Goal: Use online tool/utility: Use online tool/utility

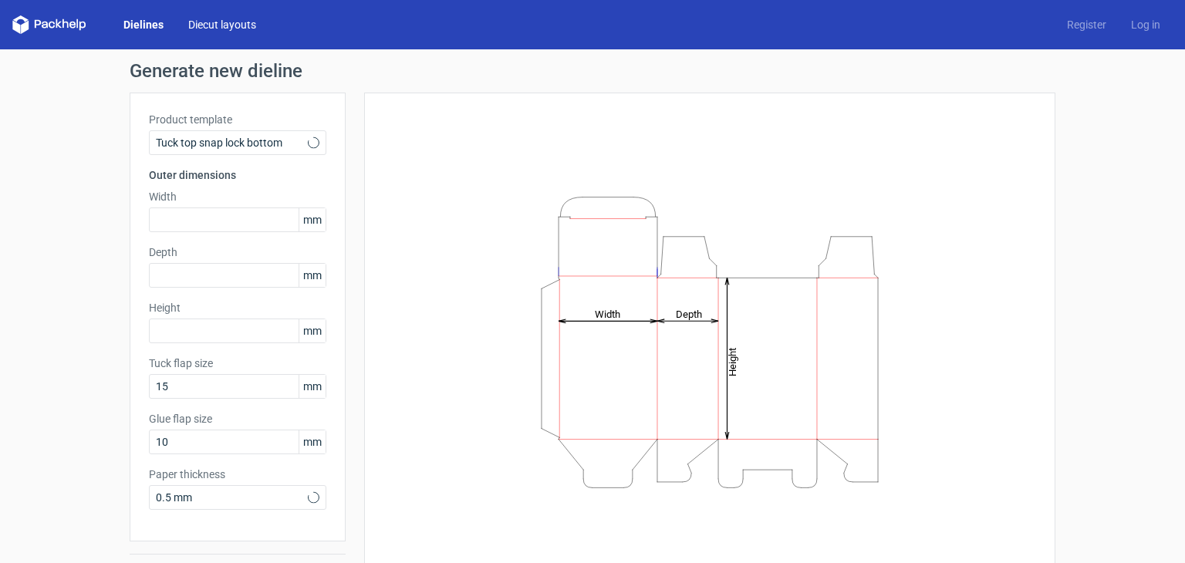
click at [212, 25] on link "Diecut layouts" at bounding box center [222, 24] width 93 height 15
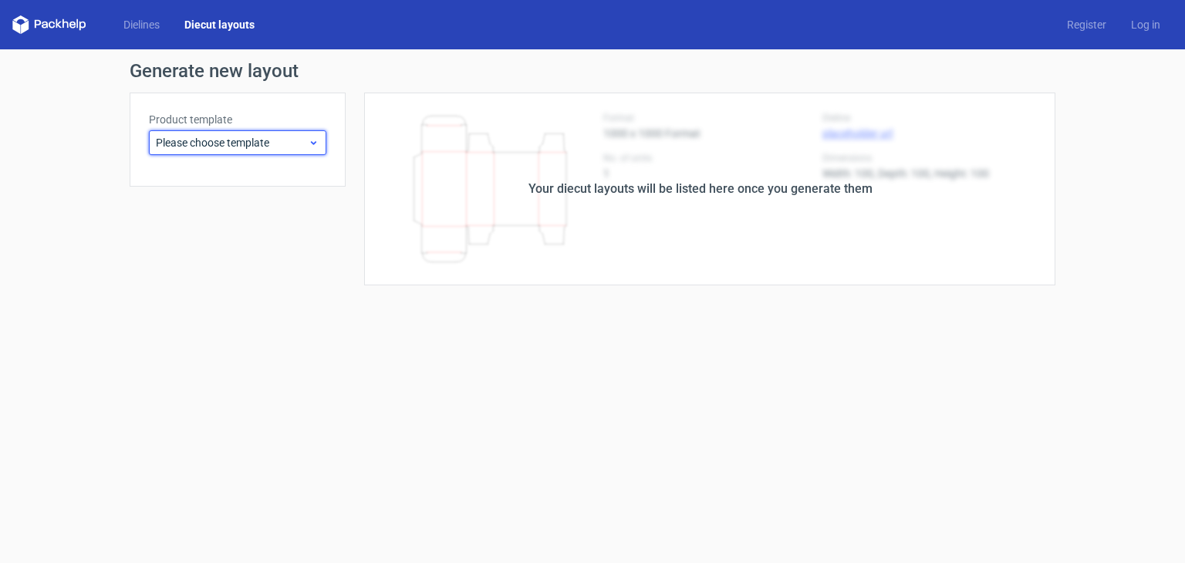
click at [253, 143] on span "Please choose template" at bounding box center [232, 142] width 152 height 15
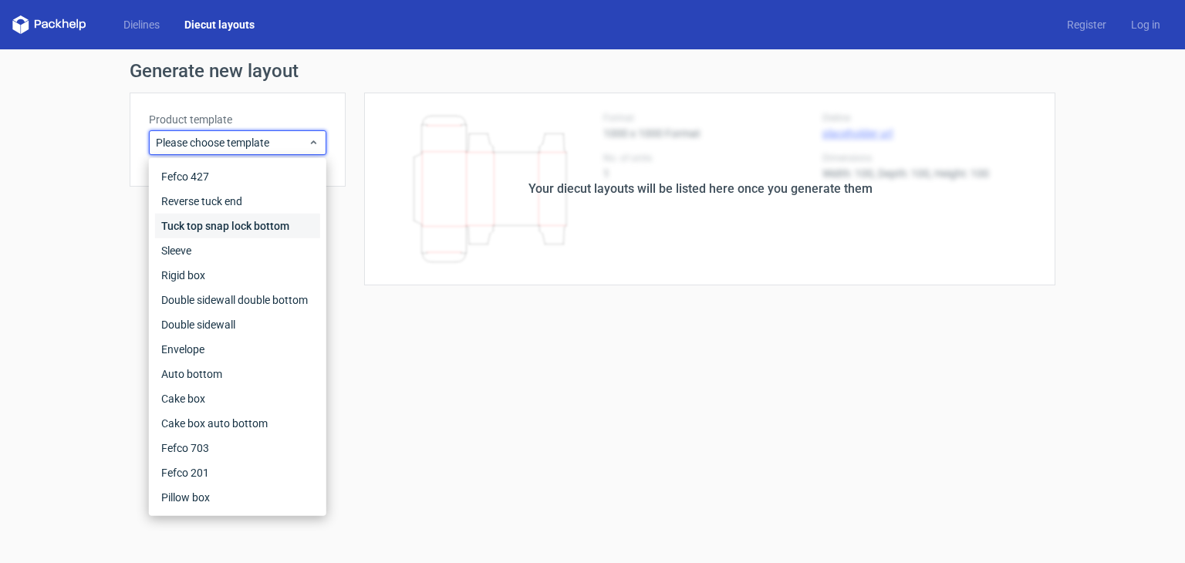
click at [240, 231] on div "Tuck top snap lock bottom" at bounding box center [237, 226] width 165 height 25
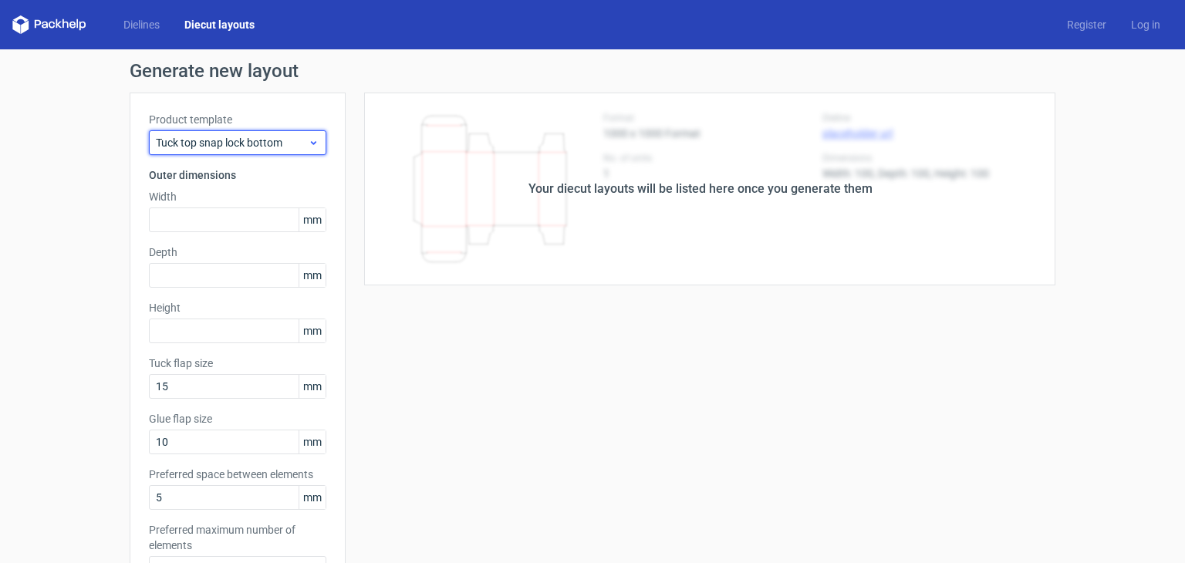
click at [308, 147] on icon at bounding box center [314, 143] width 12 height 12
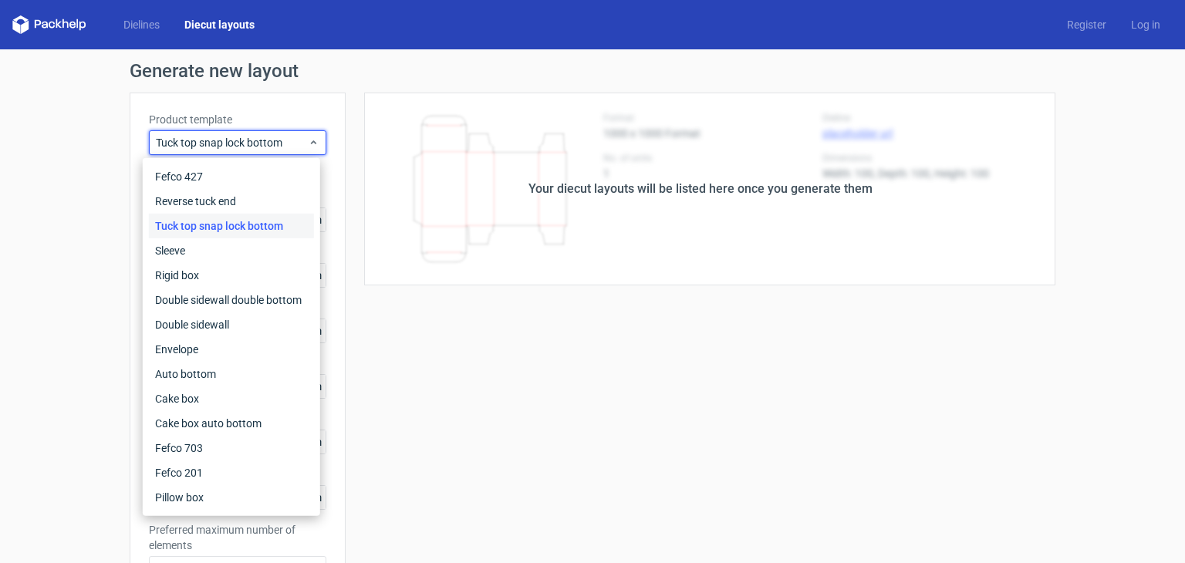
click at [312, 90] on div "Generate new layout Product template Tuck top snap lock bottom Outer dimensions…" at bounding box center [593, 496] width 926 height 868
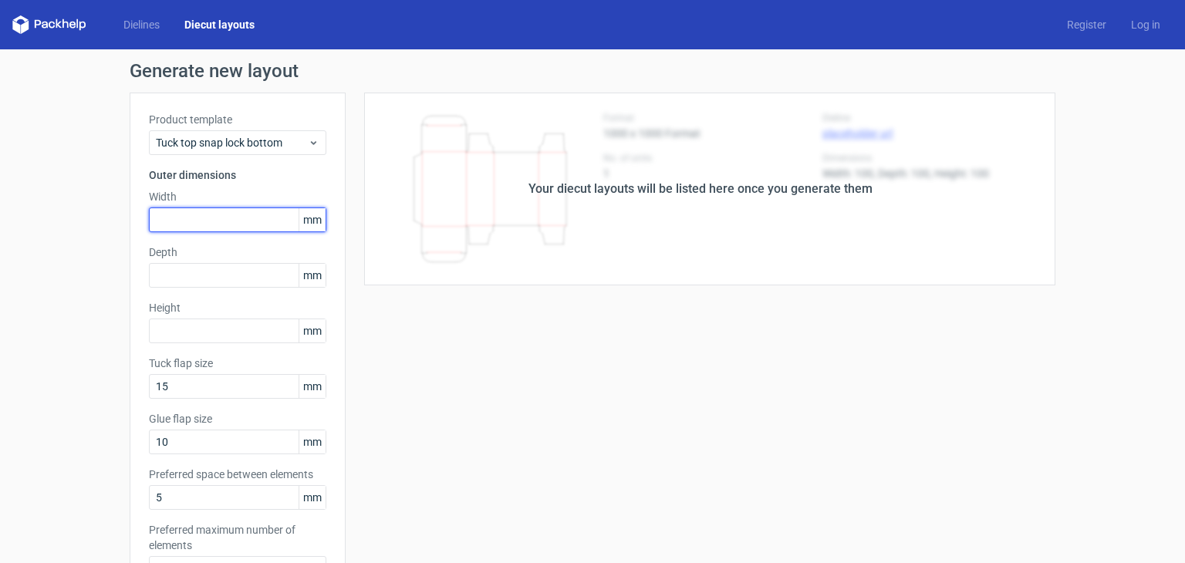
click at [237, 215] on input "text" at bounding box center [237, 220] width 177 height 25
click at [221, 223] on input "text" at bounding box center [237, 220] width 177 height 25
click at [234, 220] on input "text" at bounding box center [237, 220] width 177 height 25
type input "5"
type input "500"
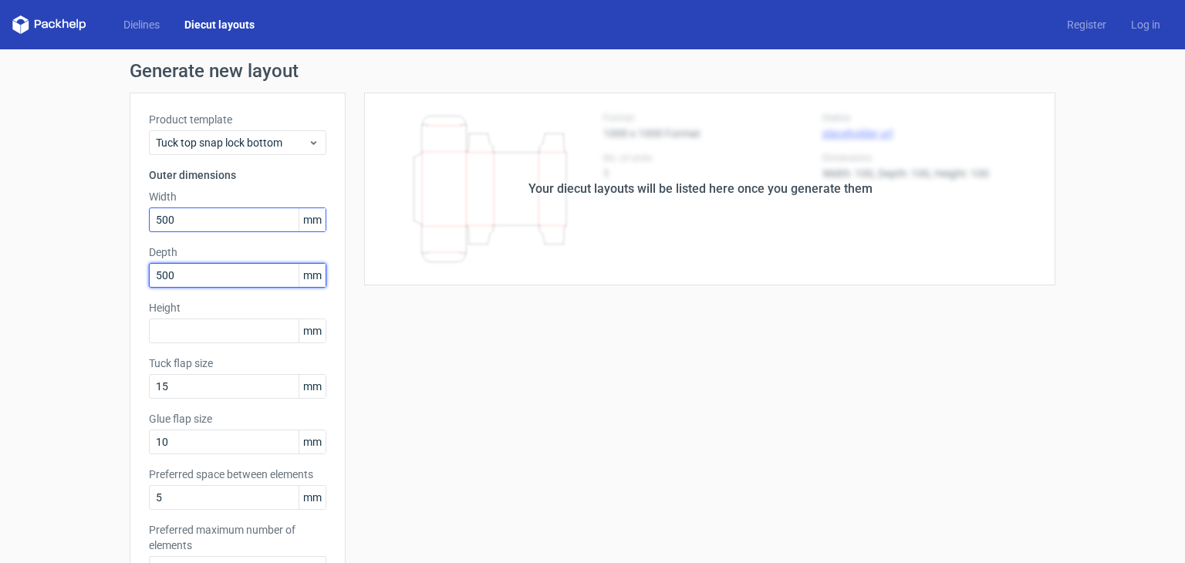
type input "500"
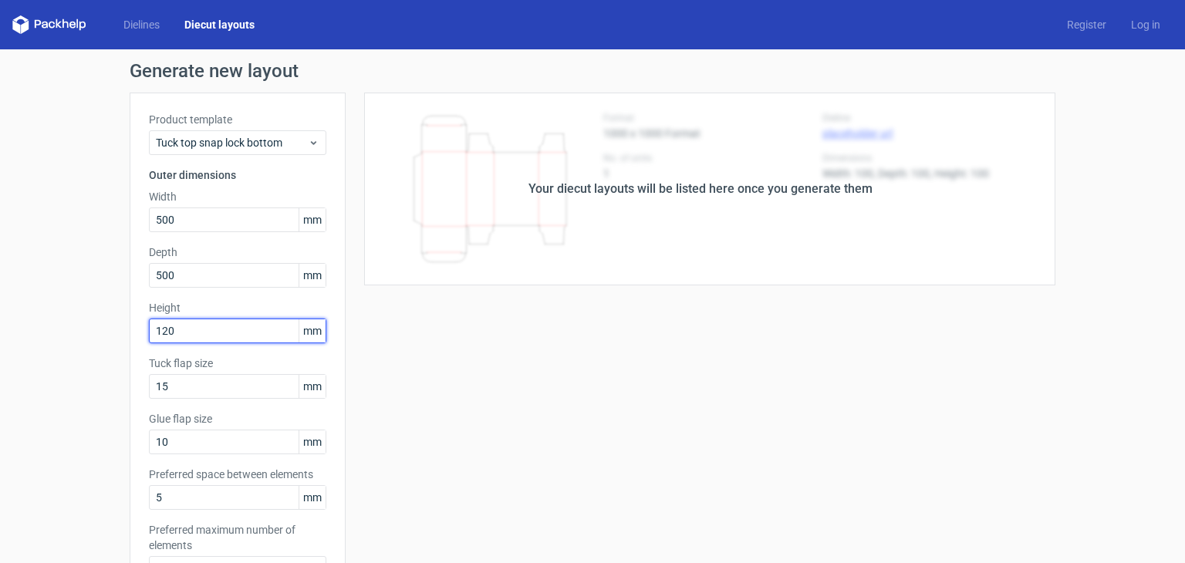
scroll to position [231, 0]
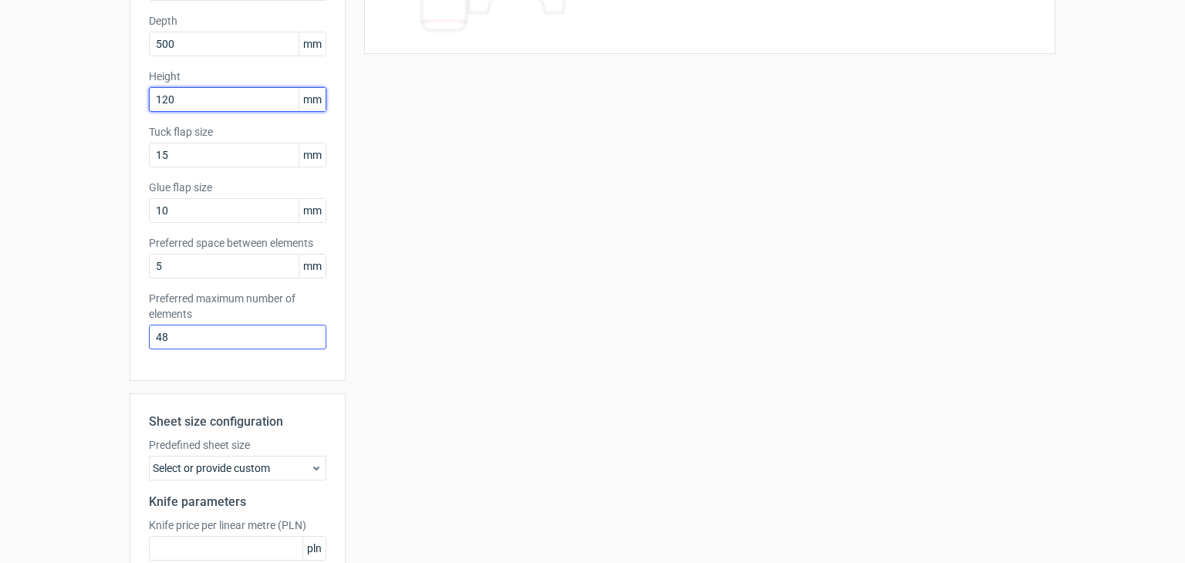
type input "120"
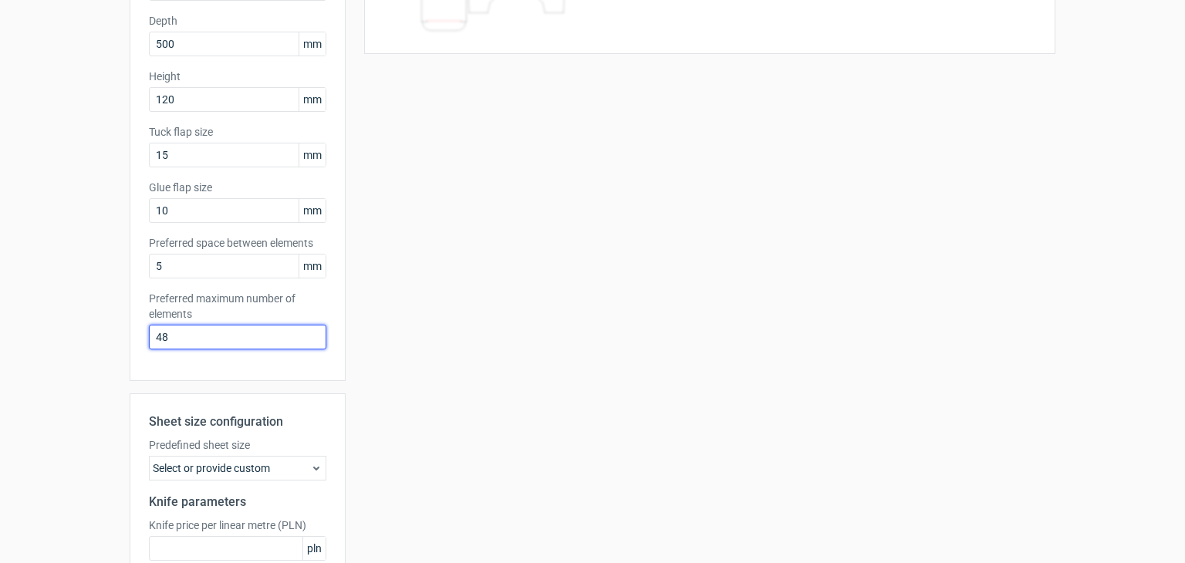
click at [188, 328] on input "48" at bounding box center [237, 337] width 177 height 25
click at [228, 301] on label "Preferred maximum number of elements" at bounding box center [237, 306] width 177 height 31
click at [180, 350] on div "Product template Tuck top snap lock bottom Outer dimensions Width 500 mm Depth …" at bounding box center [238, 121] width 216 height 520
drag, startPoint x: 181, startPoint y: 340, endPoint x: 267, endPoint y: 335, distance: 86.6
click at [201, 331] on input "48" at bounding box center [237, 337] width 177 height 25
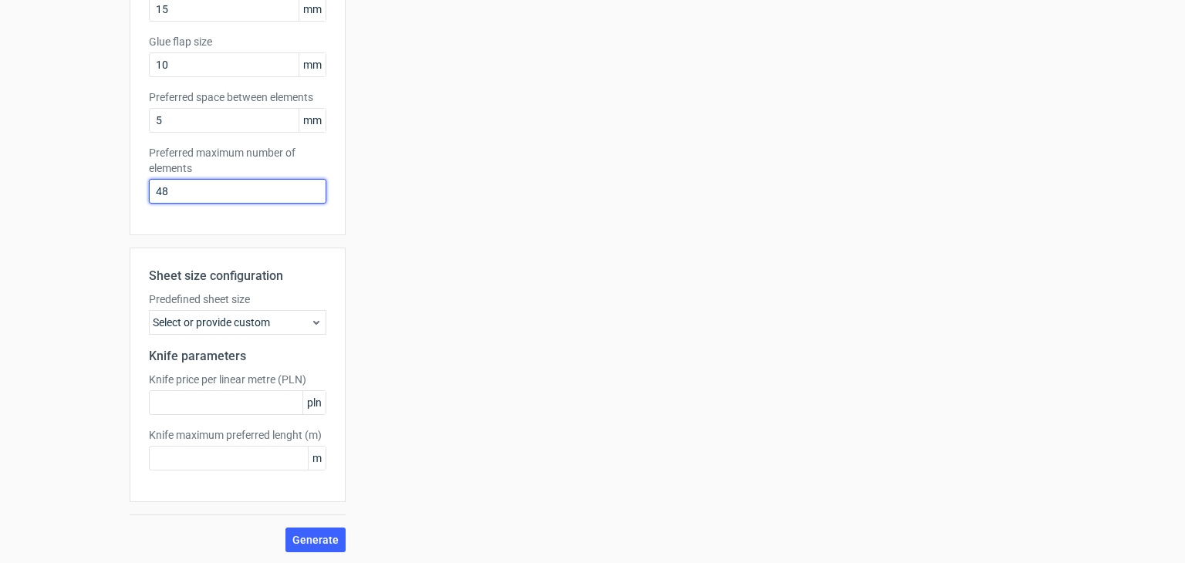
scroll to position [378, 0]
click at [259, 322] on div "Select or provide custom" at bounding box center [237, 321] width 177 height 25
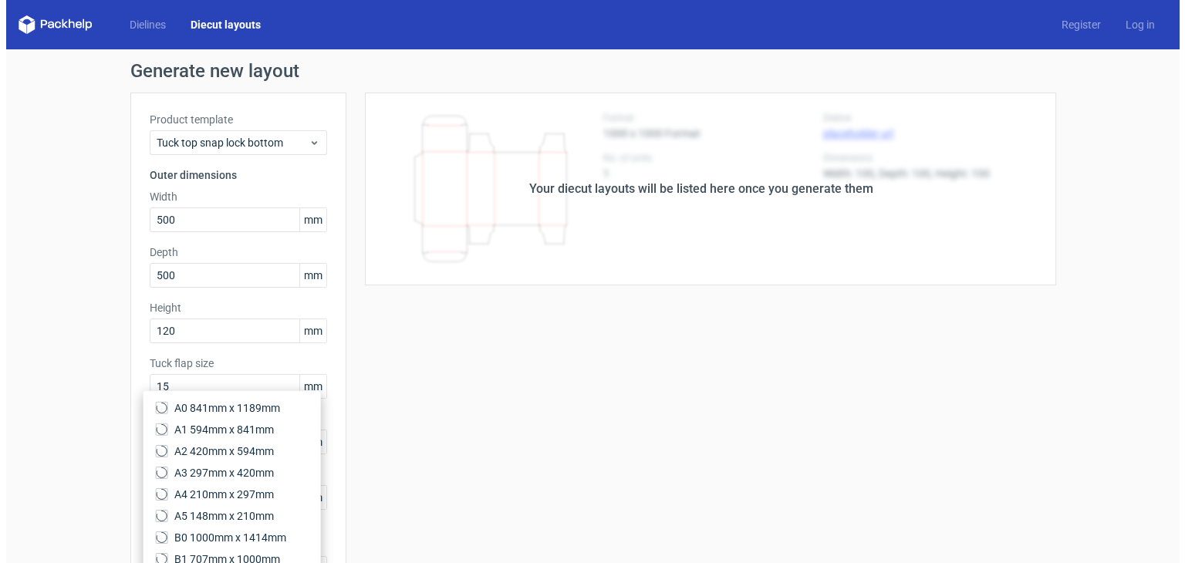
scroll to position [231, 0]
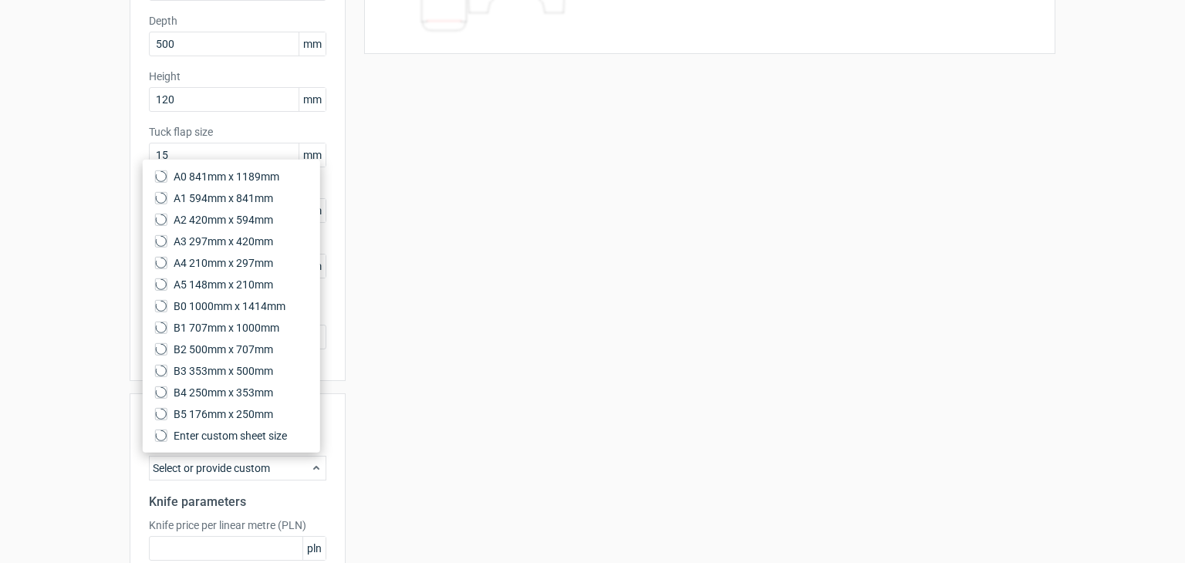
click at [369, 338] on div "Your diecut layouts will be listed here once you generate them Height Depth Wid…" at bounding box center [701, 279] width 710 height 837
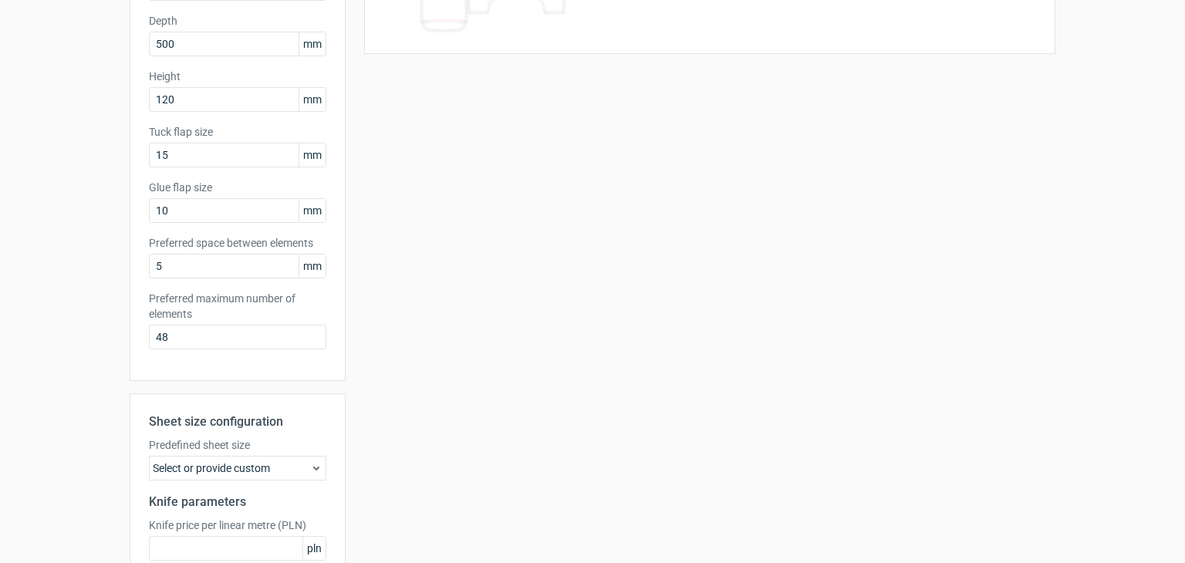
click at [175, 417] on h2 "Sheet size configuration" at bounding box center [237, 422] width 177 height 19
click at [221, 463] on div "Select or provide custom" at bounding box center [237, 468] width 177 height 25
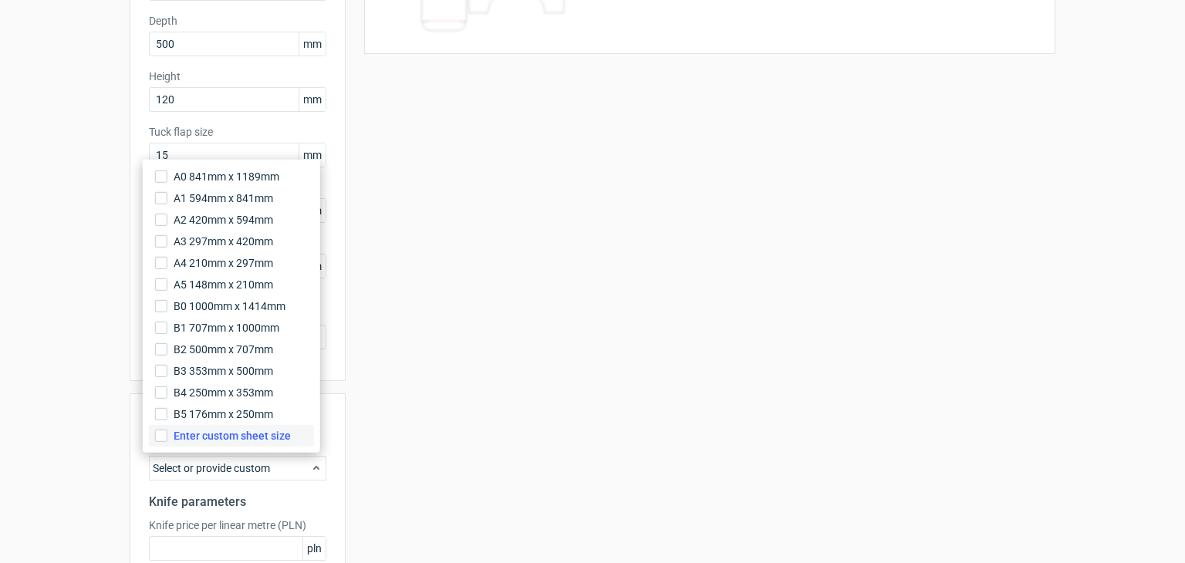
click at [216, 437] on span "Enter custom sheet size" at bounding box center [232, 435] width 117 height 15
click at [167, 437] on input "Enter custom sheet size" at bounding box center [161, 436] width 12 height 12
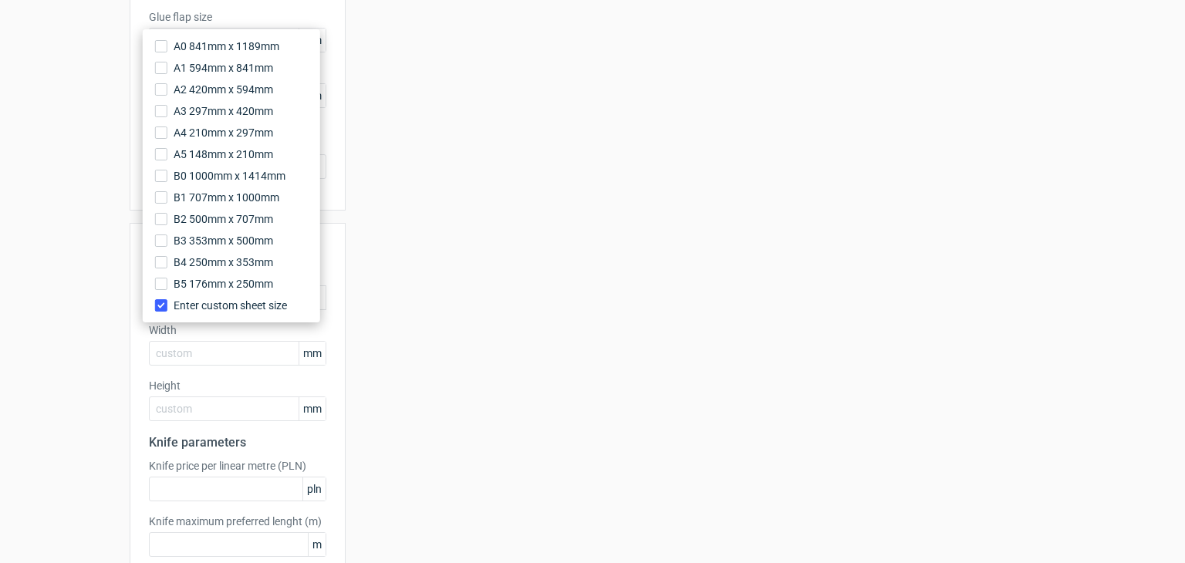
scroll to position [463, 0]
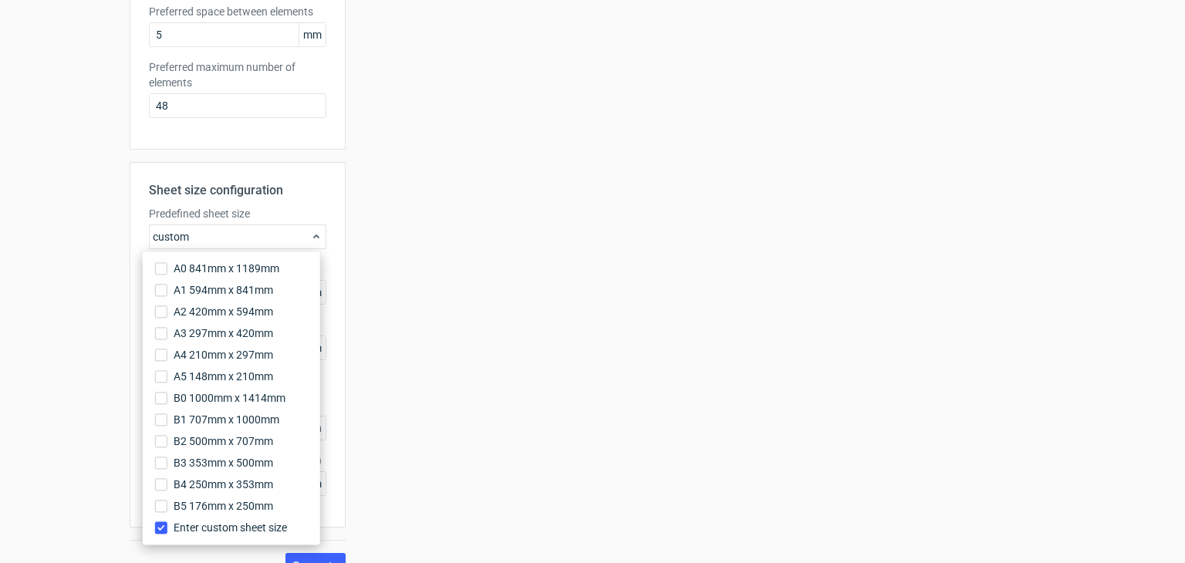
click at [388, 235] on div "Your diecut layouts will be listed here once you generate them Height Depth Wid…" at bounding box center [701, 104] width 710 height 948
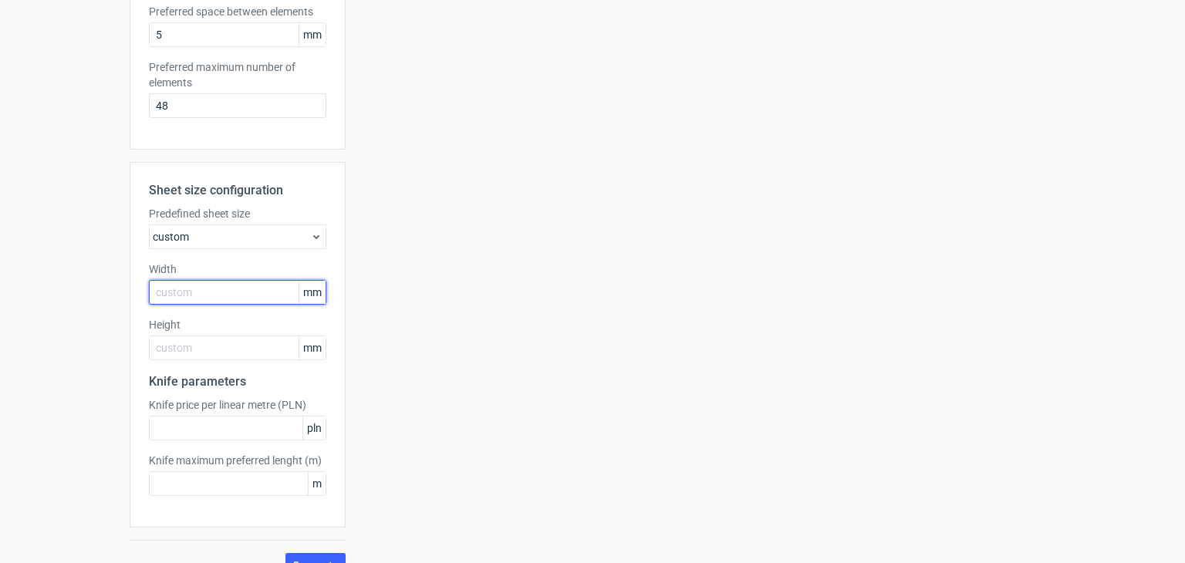
click at [198, 290] on input "text" at bounding box center [237, 292] width 177 height 25
click at [201, 286] on input "text" at bounding box center [237, 292] width 177 height 25
type input "5"
click at [198, 300] on input "text" at bounding box center [237, 292] width 177 height 25
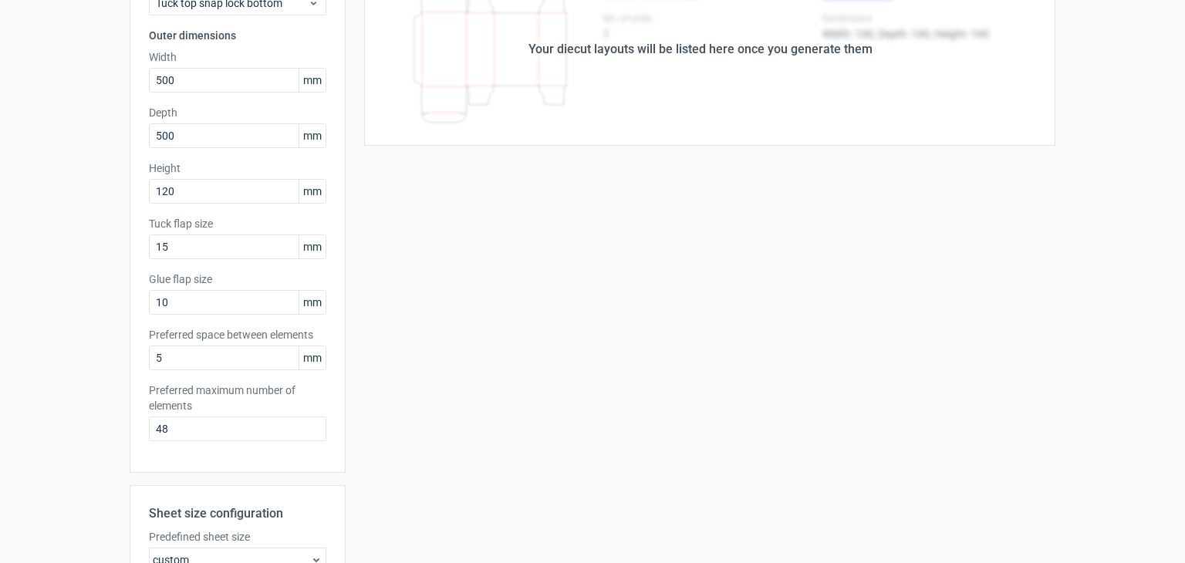
scroll to position [0, 0]
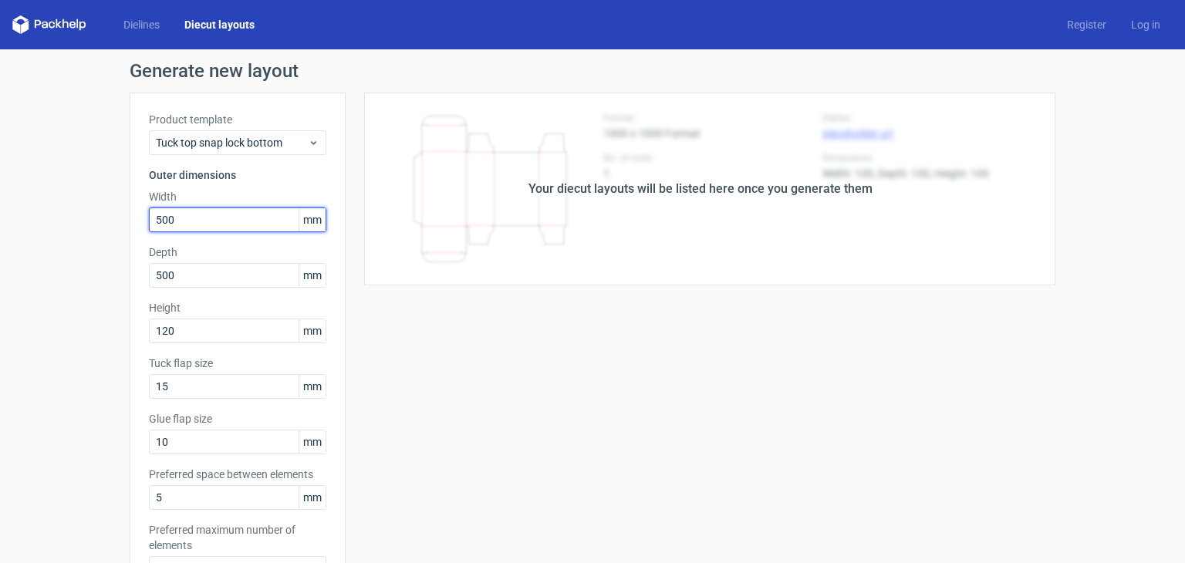
click at [256, 223] on input "500" at bounding box center [237, 220] width 177 height 25
drag, startPoint x: 242, startPoint y: 218, endPoint x: 100, endPoint y: 198, distance: 144.0
click at [100, 198] on div "Generate new layout Product template Tuck top snap lock bottom Outer dimensions…" at bounding box center [592, 551] width 1185 height 1004
paste input "2032"
type input "2032"
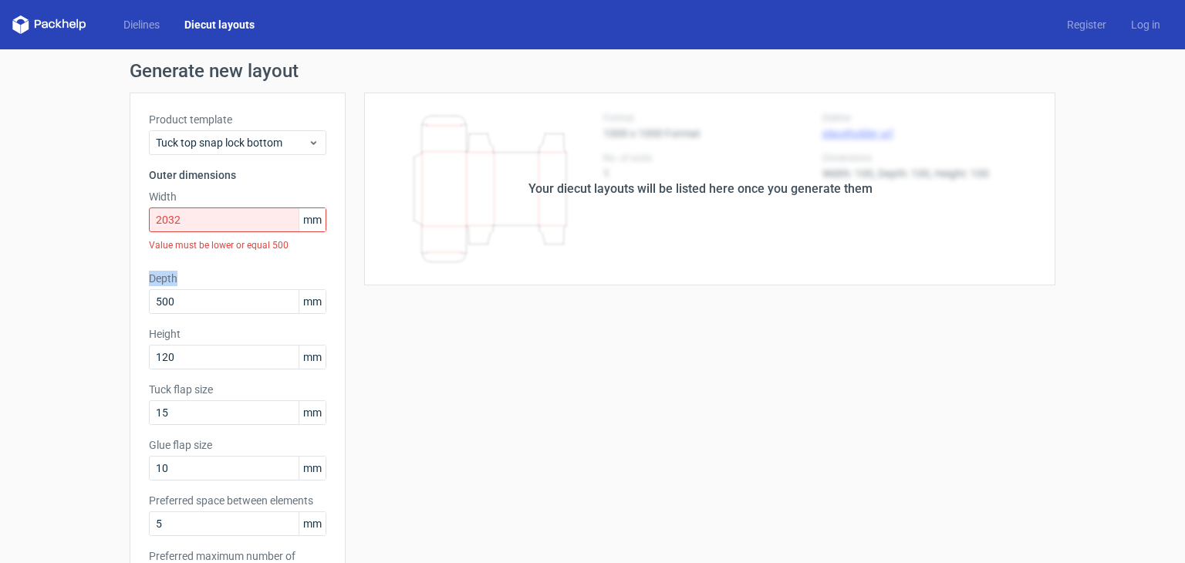
drag, startPoint x: 188, startPoint y: 265, endPoint x: 122, endPoint y: 267, distance: 66.4
click at [120, 268] on div "Generate new layout Product template Tuck top snap lock bottom Outer dimensions…" at bounding box center [592, 564] width 1185 height 1030
click at [220, 303] on input "500" at bounding box center [237, 301] width 177 height 25
drag, startPoint x: 146, startPoint y: 302, endPoint x: 110, endPoint y: 294, distance: 37.1
click at [110, 294] on div "Generate new layout Product template Tuck top snap lock bottom Outer dimensions…" at bounding box center [592, 564] width 1185 height 1030
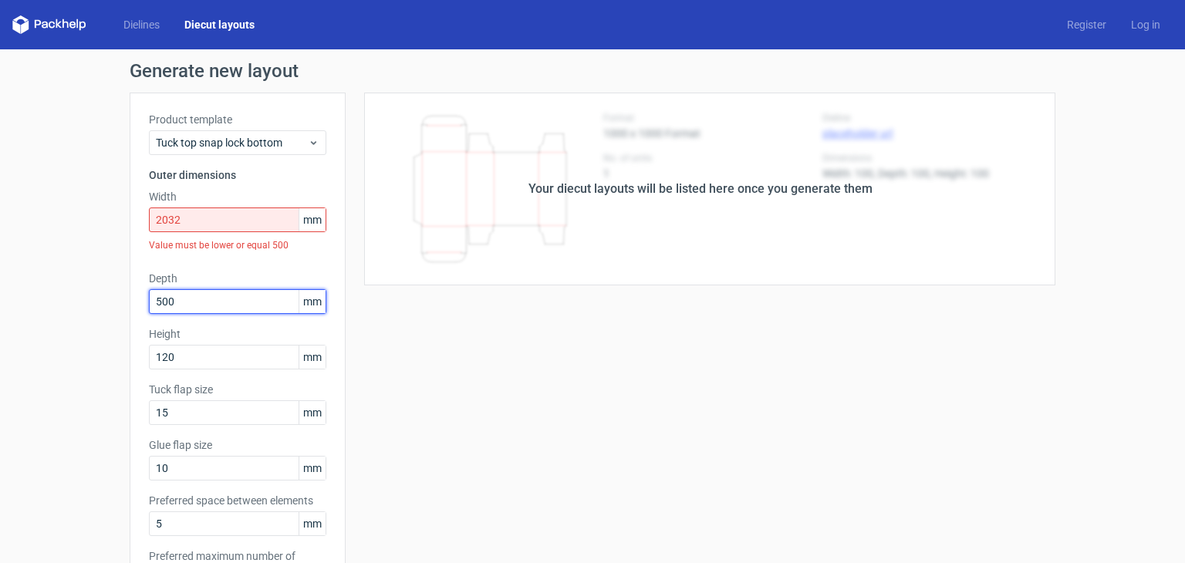
paste input "2032"
type input "2032"
click at [303, 223] on span "mm" at bounding box center [312, 219] width 27 height 23
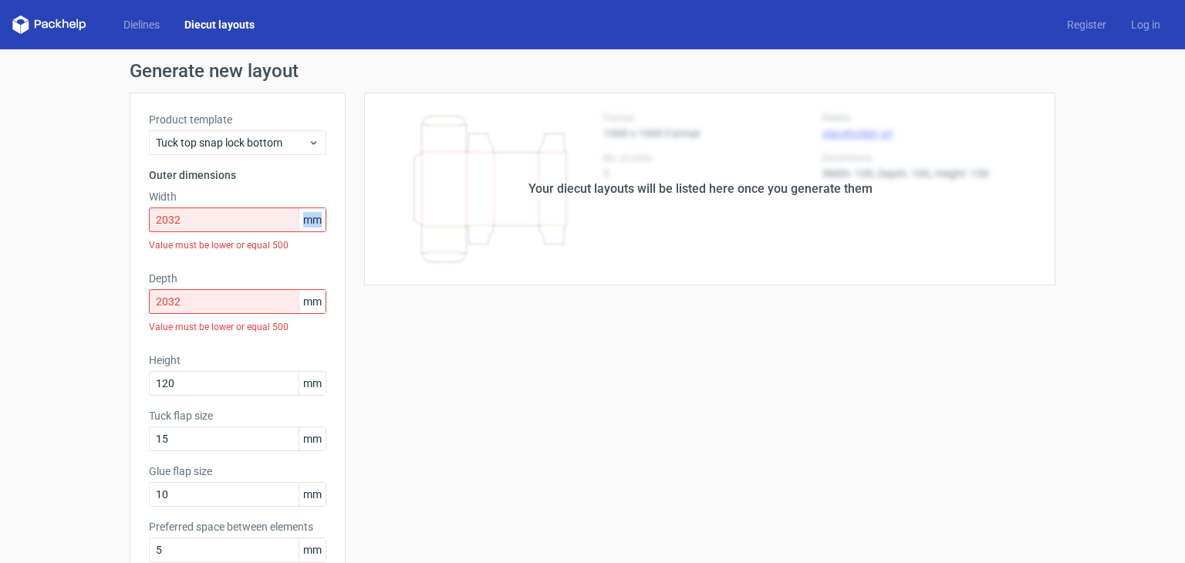
click at [303, 223] on span "mm" at bounding box center [312, 219] width 27 height 23
click at [218, 231] on input "2032" at bounding box center [237, 220] width 177 height 25
click at [179, 383] on input "120" at bounding box center [237, 383] width 177 height 25
drag, startPoint x: 158, startPoint y: 404, endPoint x: 182, endPoint y: 382, distance: 32.8
click at [130, 407] on div "Product template Tuck top snap lock bottom Outer dimensions Width 2032 mm Value…" at bounding box center [238, 379] width 216 height 573
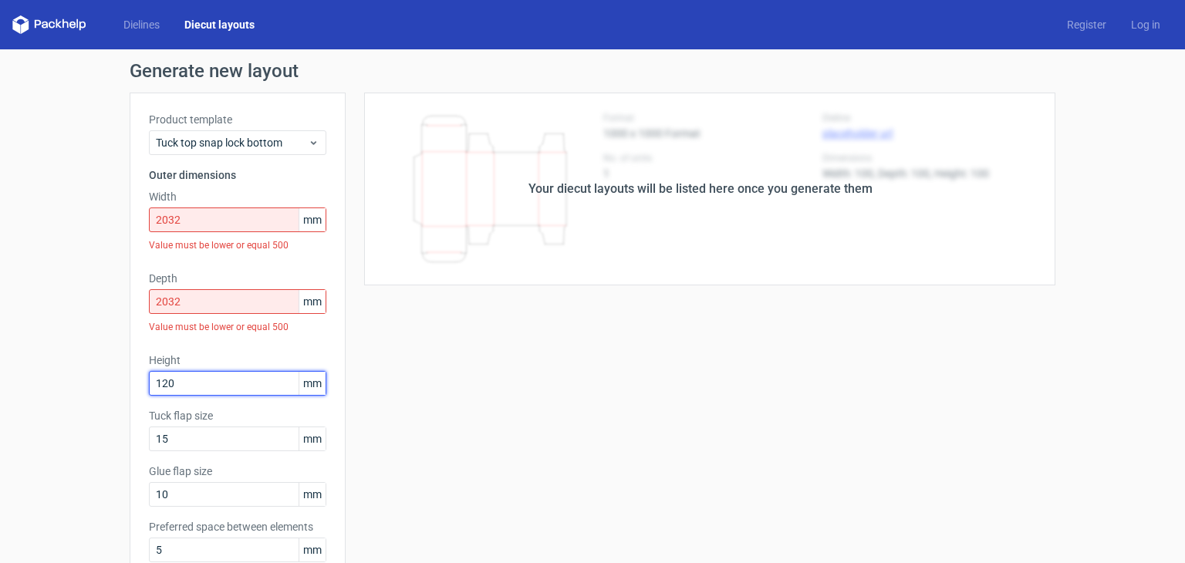
drag, startPoint x: 194, startPoint y: 379, endPoint x: 133, endPoint y: 387, distance: 61.5
click at [133, 387] on div "Product template Tuck top snap lock bottom Outer dimensions Width 2032 mm Value…" at bounding box center [238, 379] width 216 height 573
paste input "2032"
click at [201, 383] on input "2032" at bounding box center [237, 383] width 177 height 25
type input "2032"
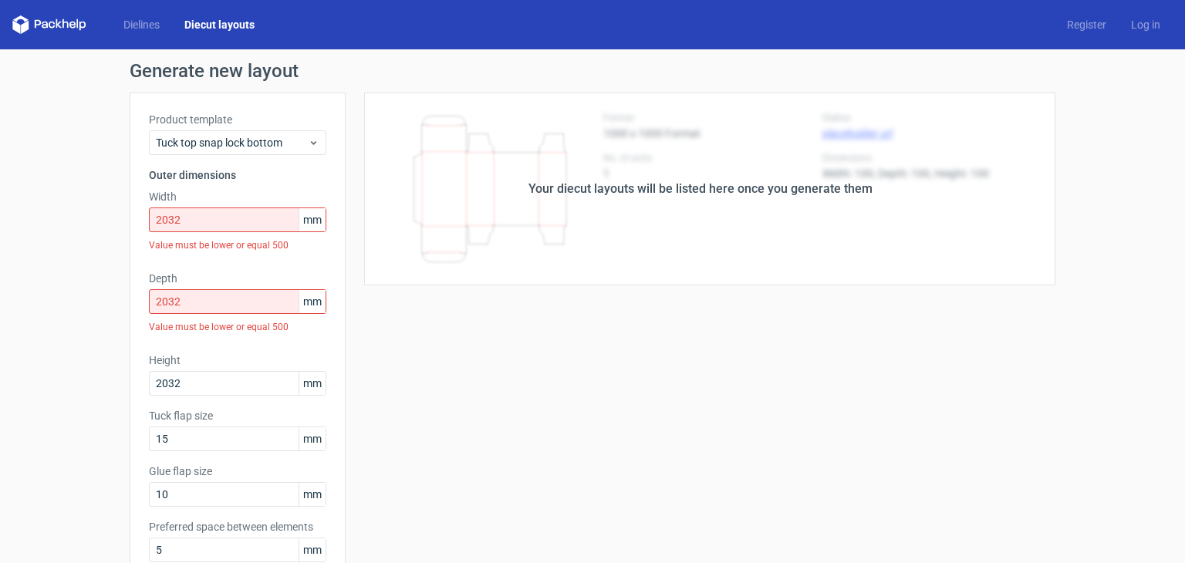
click at [205, 425] on div "Product template Tuck top snap lock bottom Outer dimensions Width 2032 mm Value…" at bounding box center [238, 379] width 216 height 573
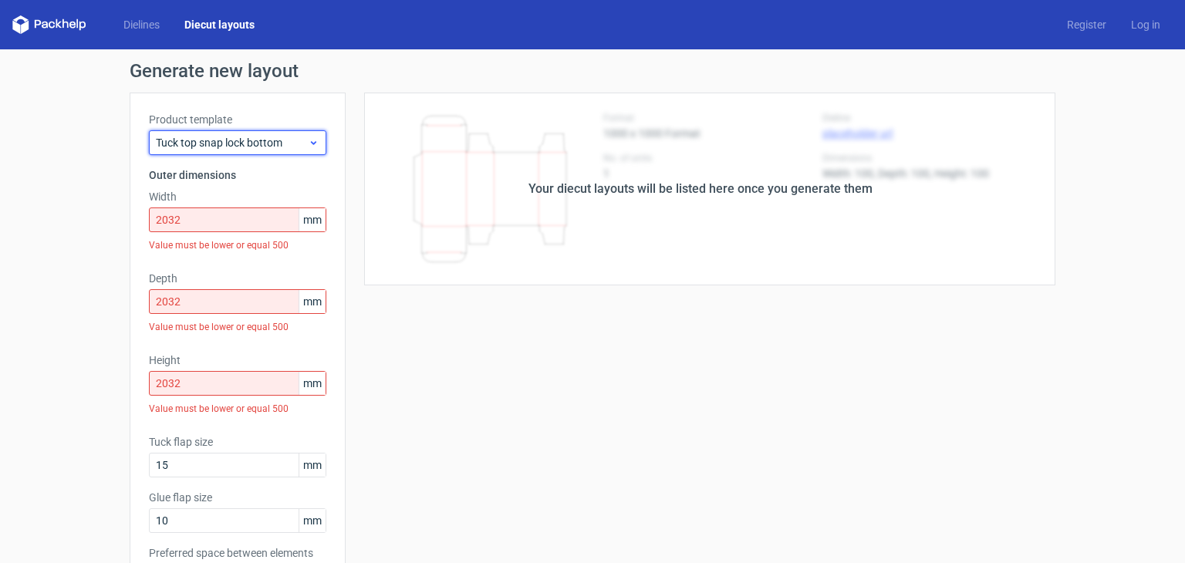
click at [265, 136] on span "Tuck top snap lock bottom" at bounding box center [232, 142] width 152 height 15
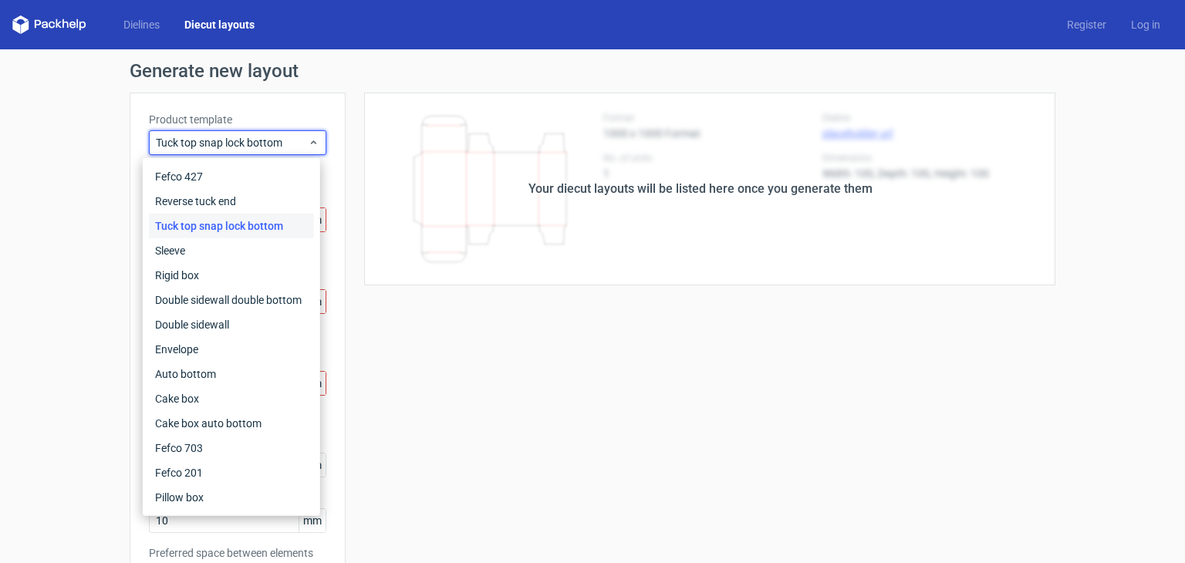
click at [288, 115] on label "Product template" at bounding box center [237, 119] width 177 height 15
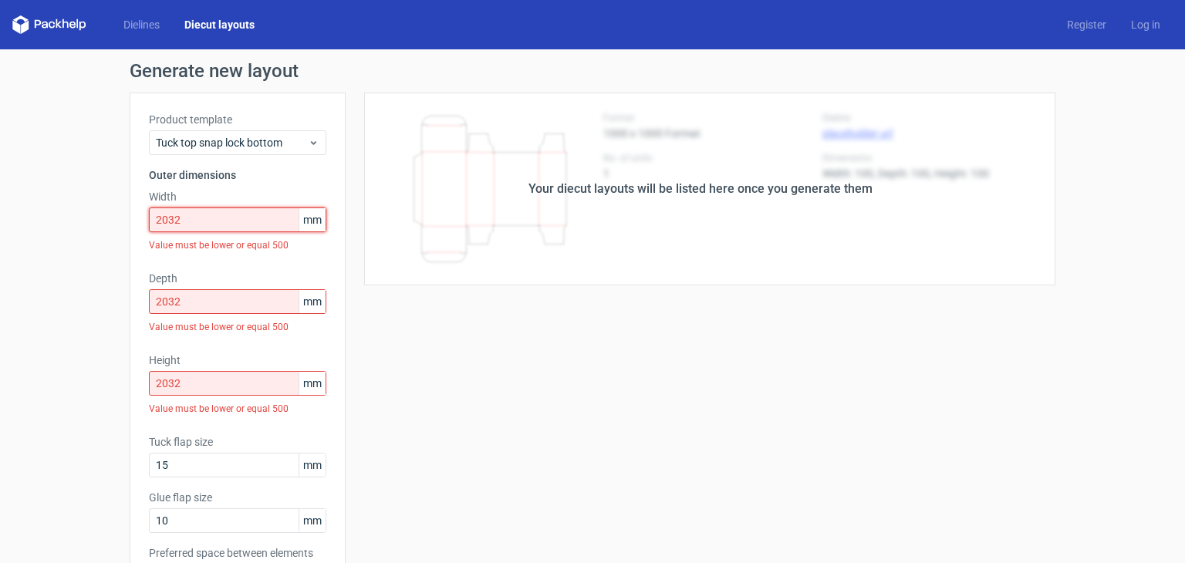
drag, startPoint x: 223, startPoint y: 218, endPoint x: 88, endPoint y: 242, distance: 137.0
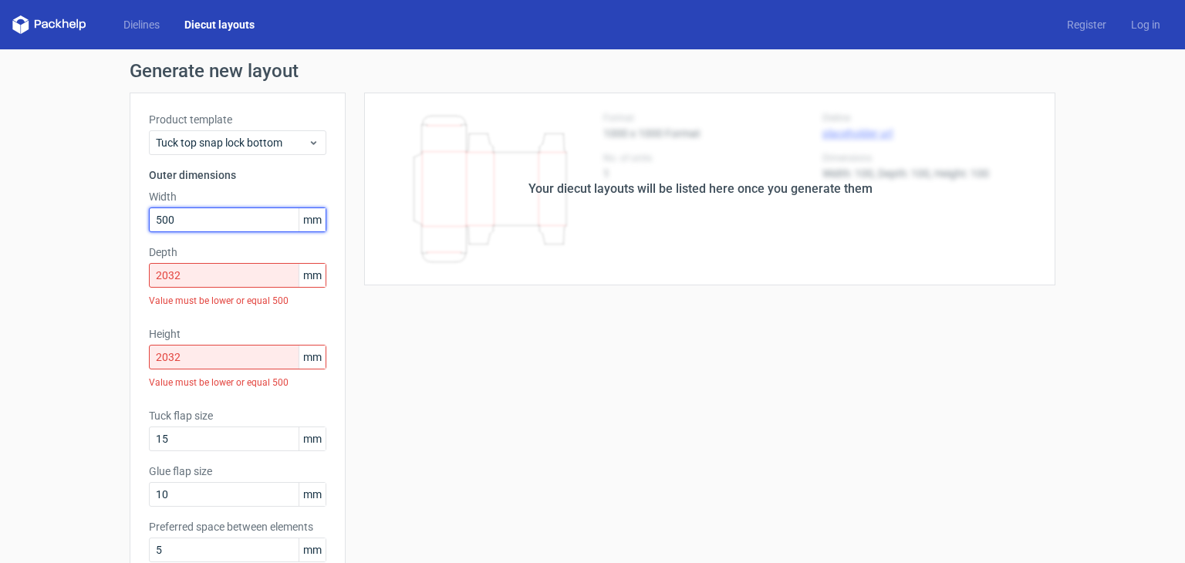
type input "500"
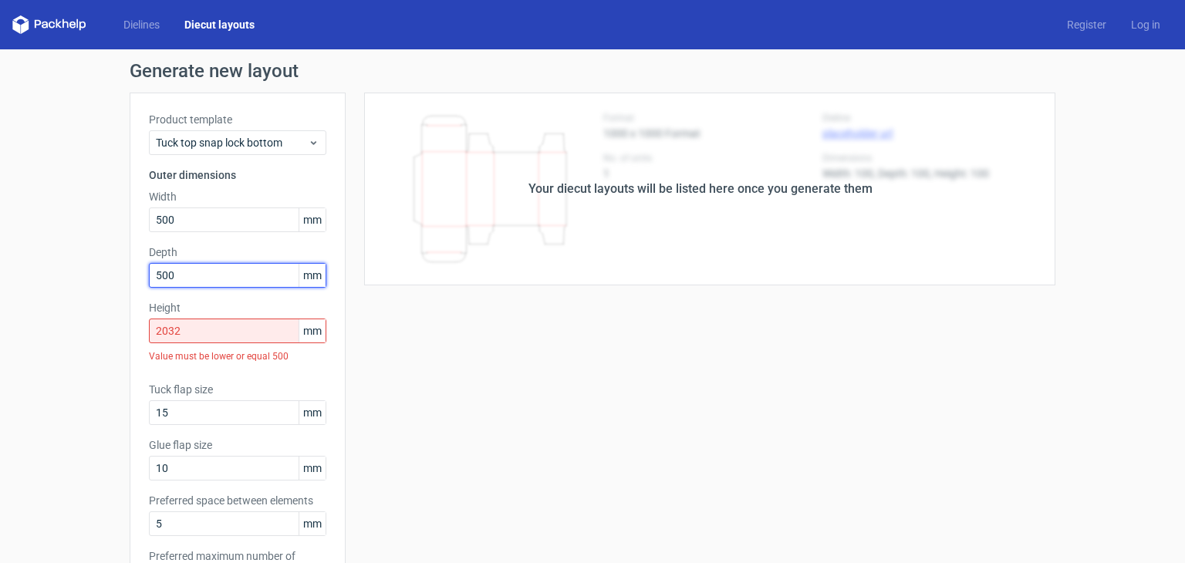
type input "500"
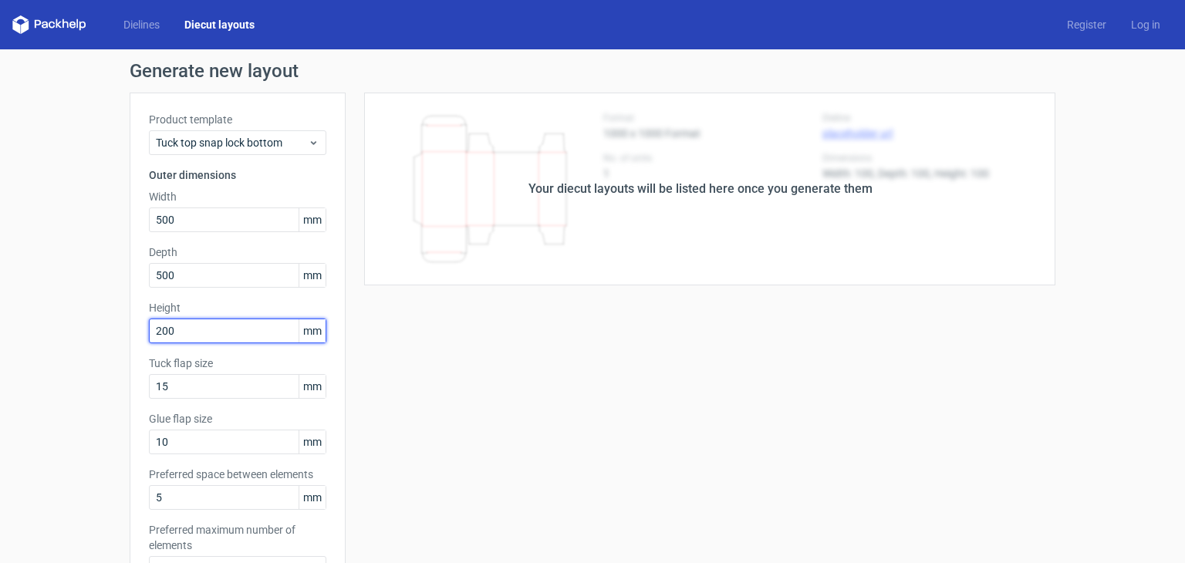
type input "200"
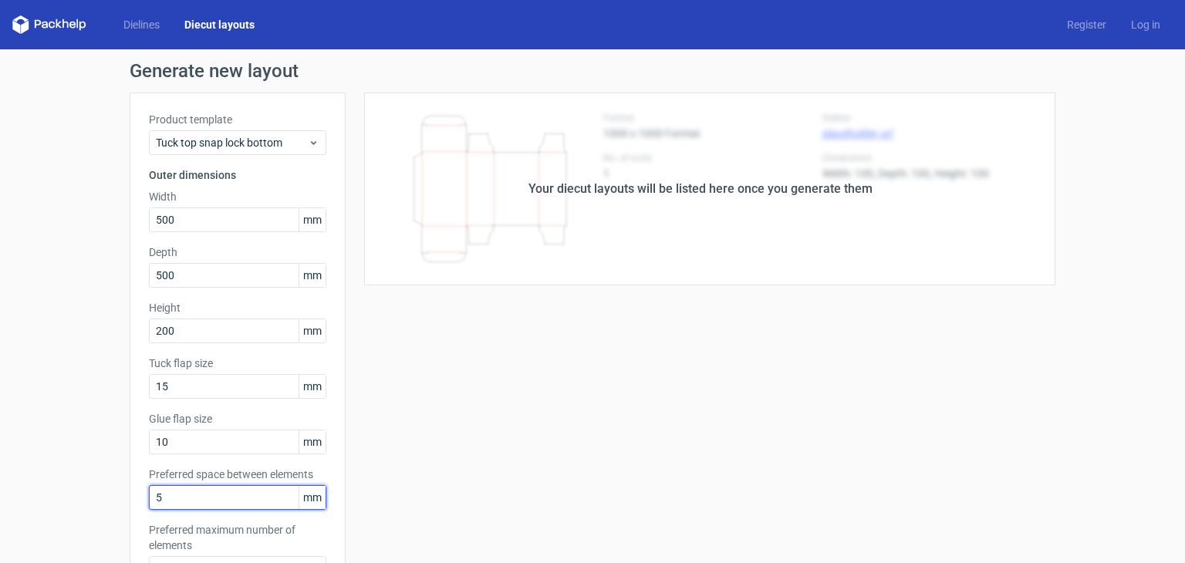
scroll to position [231, 0]
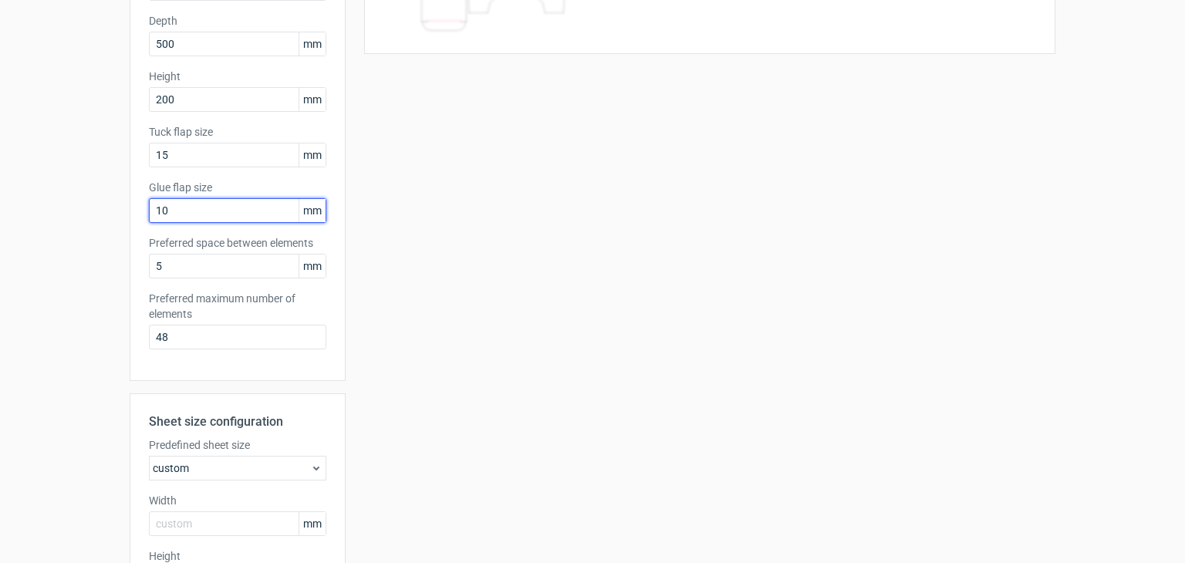
click at [186, 217] on input "10" at bounding box center [237, 210] width 177 height 25
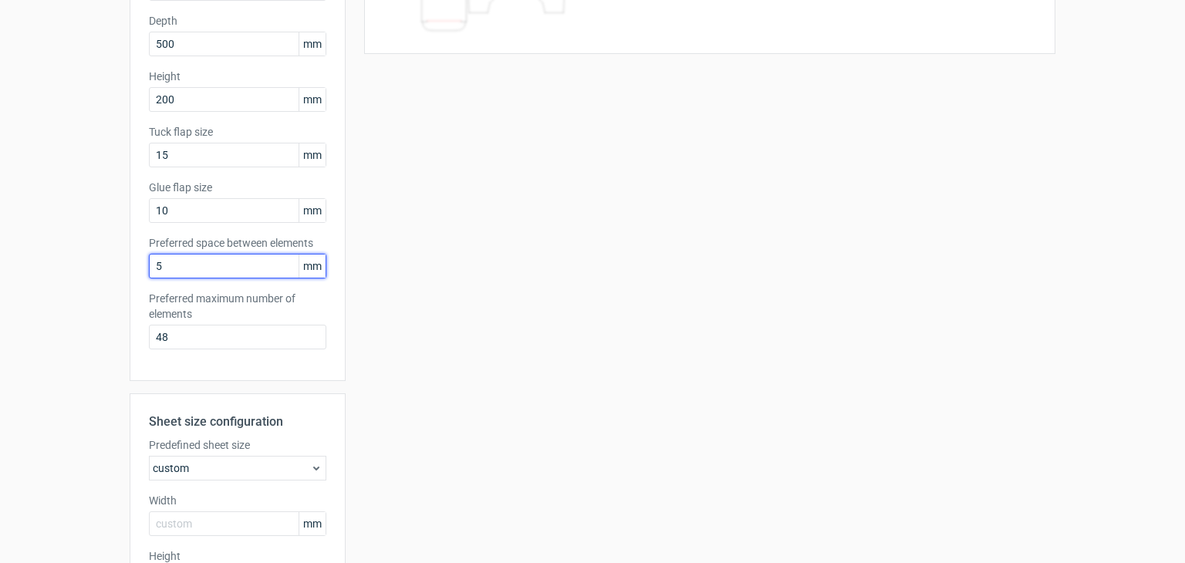
click at [176, 255] on input "5" at bounding box center [237, 266] width 177 height 25
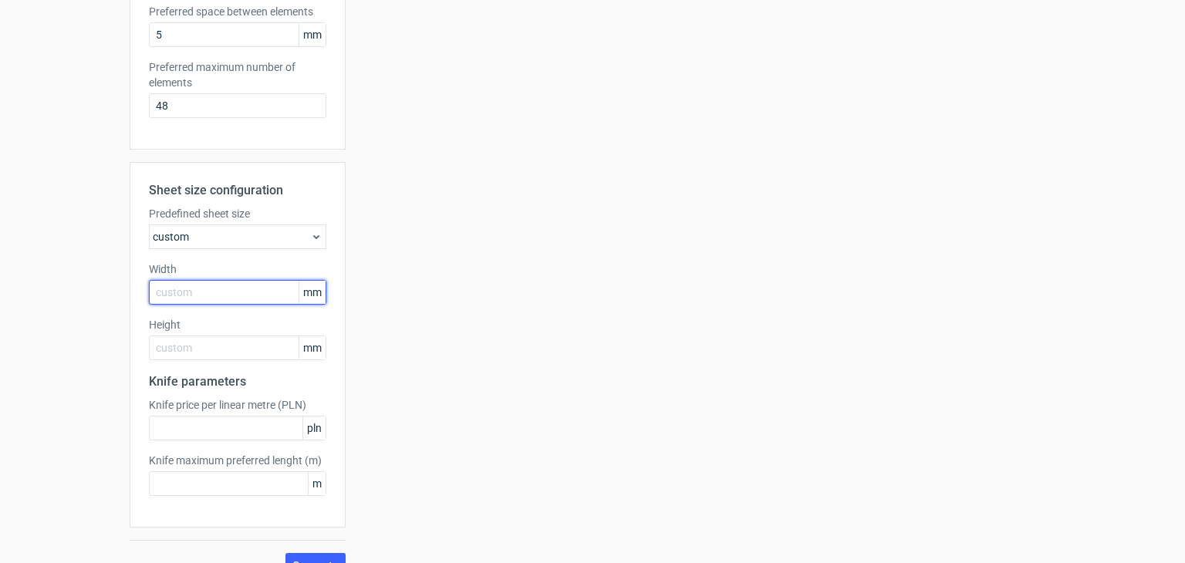
click at [172, 298] on input "text" at bounding box center [237, 292] width 177 height 25
type input "5"
type input "1000"
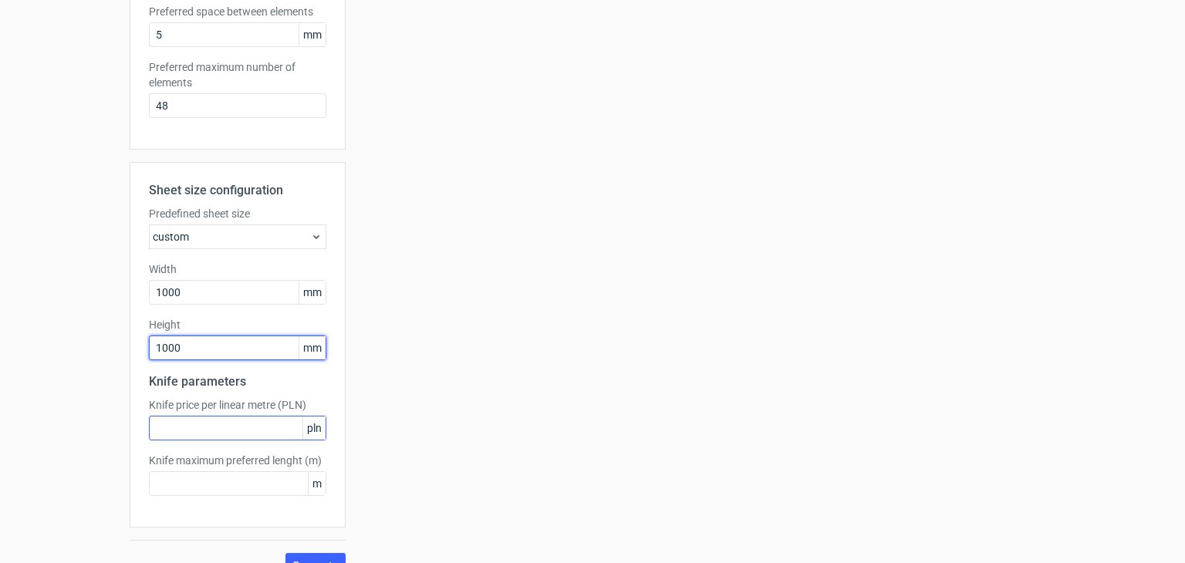
type input "1000"
click at [267, 421] on input "text" at bounding box center [237, 428] width 177 height 25
type input "0"
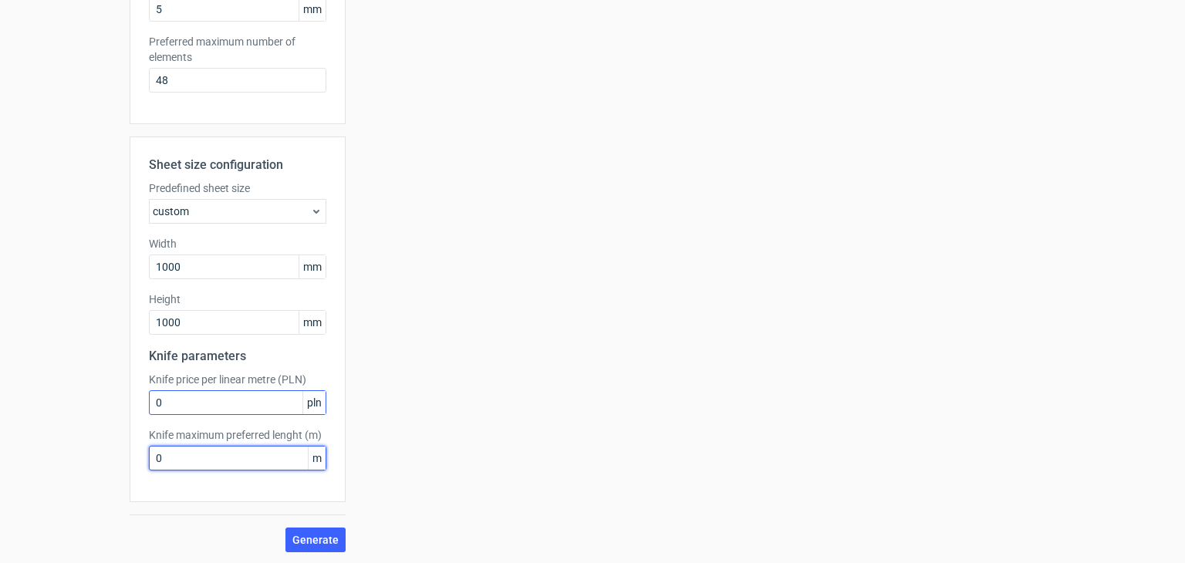
scroll to position [489, 0]
type input "0"
click at [318, 542] on span "Generate" at bounding box center [315, 539] width 46 height 11
click at [298, 539] on span "Generate" at bounding box center [315, 539] width 46 height 11
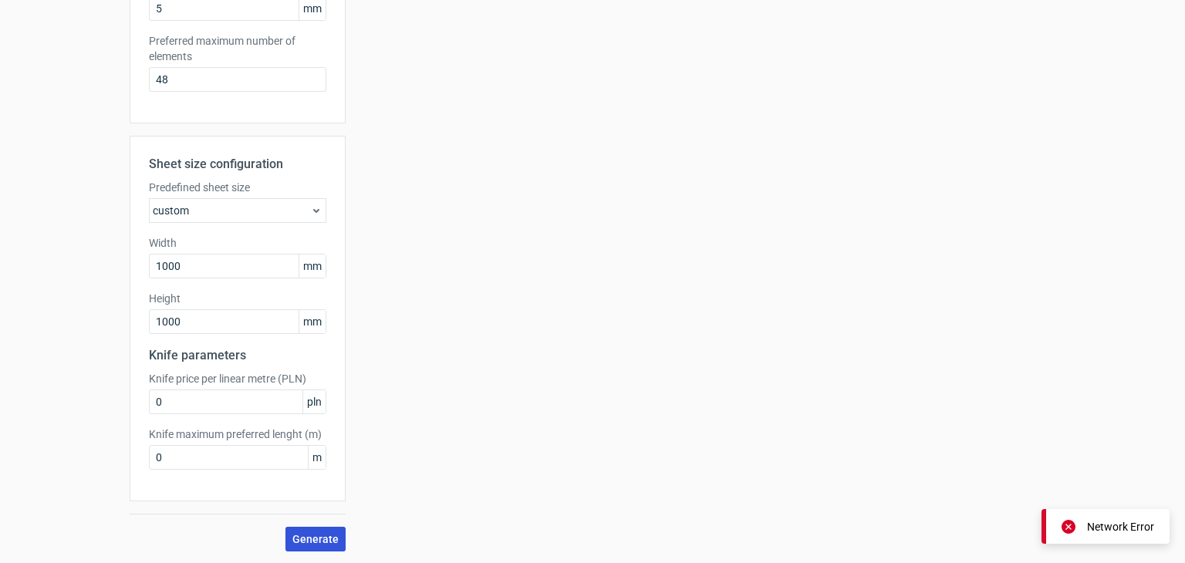
click at [313, 547] on button "Generate" at bounding box center [316, 539] width 60 height 25
click at [313, 535] on span "Generate" at bounding box center [315, 539] width 46 height 11
click at [313, 538] on circle at bounding box center [315, 538] width 25 height 25
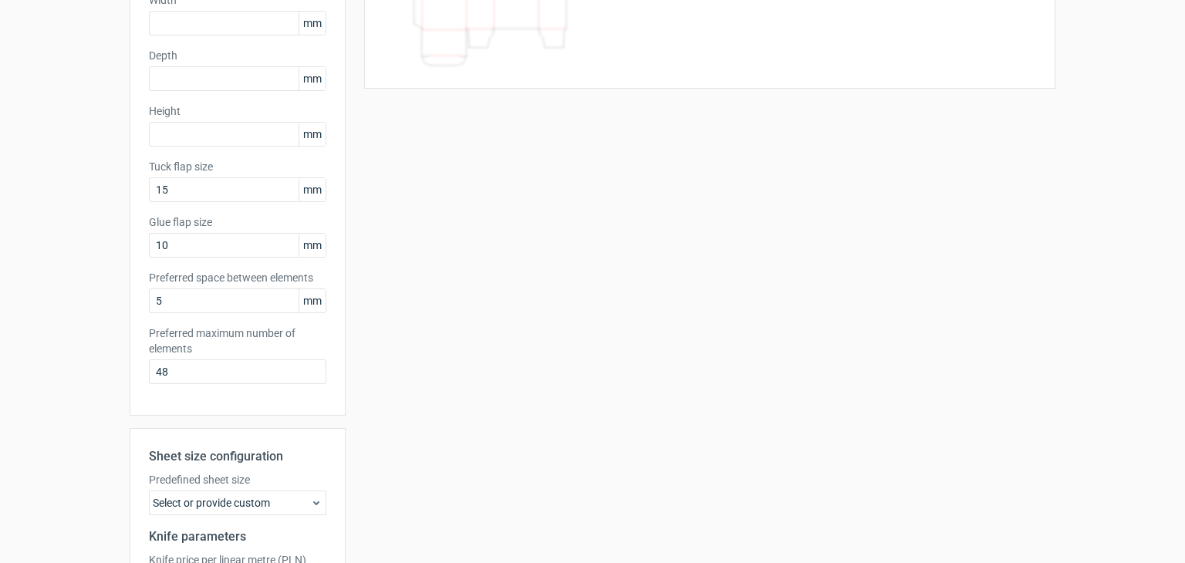
scroll to position [378, 0]
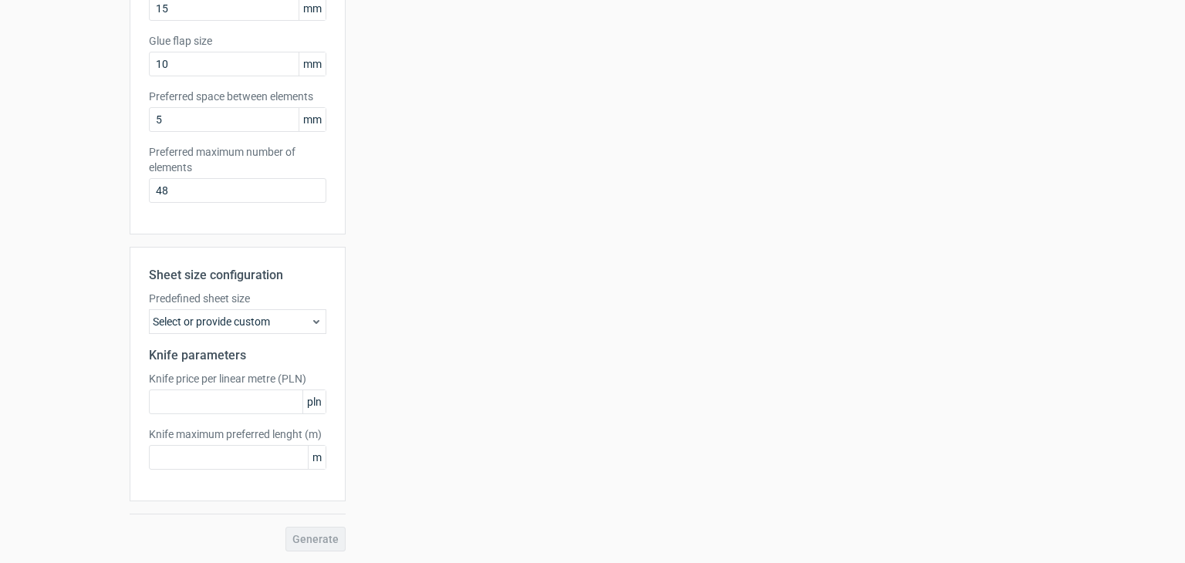
click at [295, 523] on div "Sheet size configuration Predefined sheet size Select or provide custom Knife p…" at bounding box center [238, 399] width 216 height 305
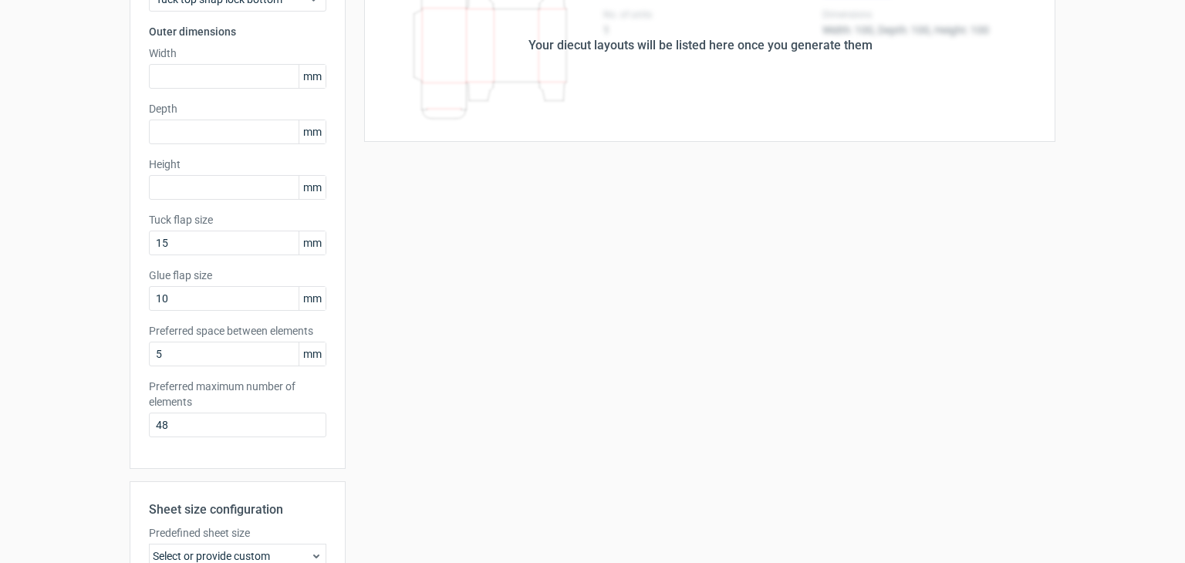
scroll to position [0, 0]
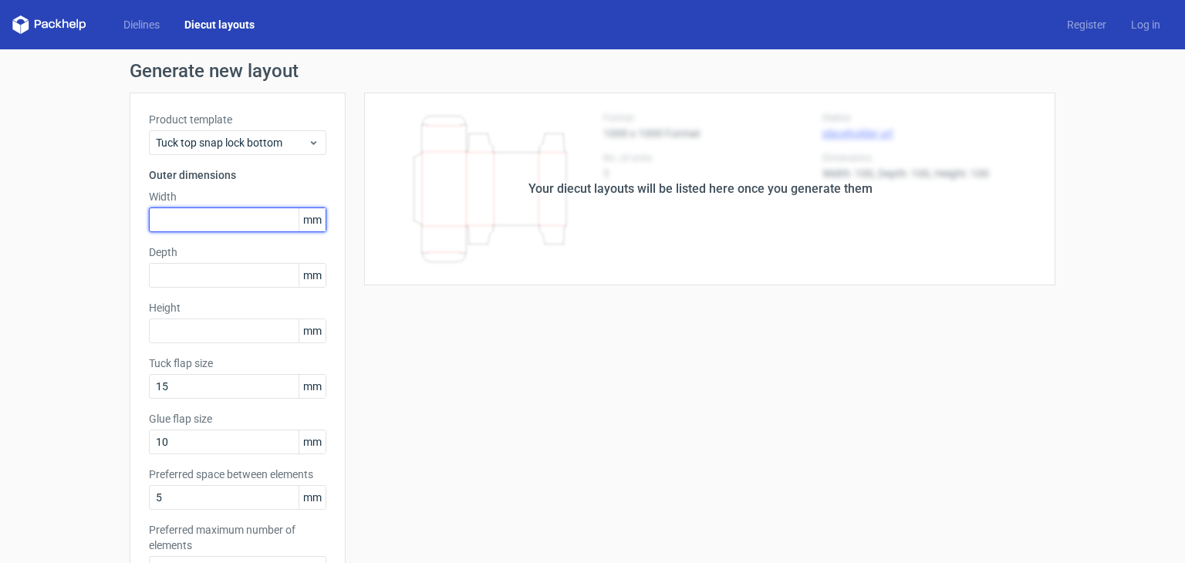
click at [224, 226] on input "text" at bounding box center [237, 220] width 177 height 25
type input "500"
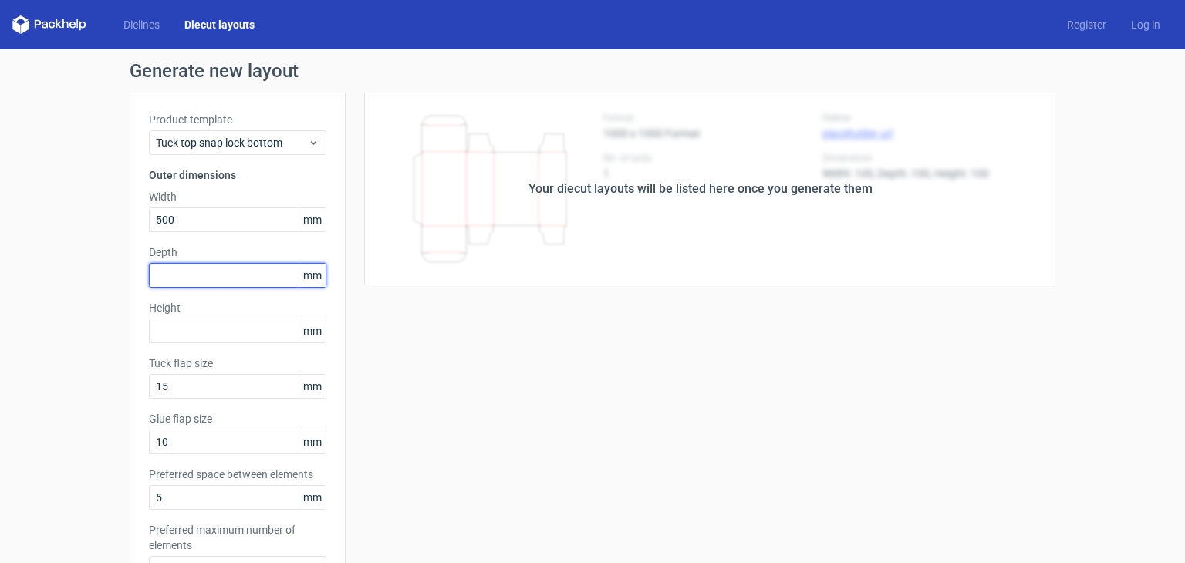
click at [225, 286] on input "text" at bounding box center [237, 275] width 177 height 25
type input "500"
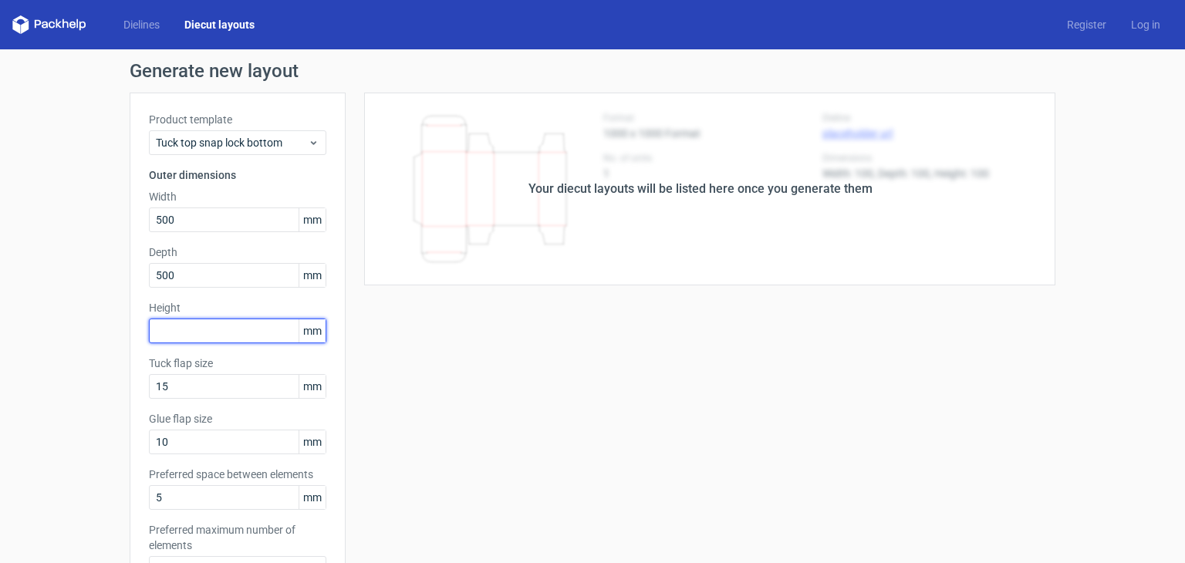
click at [195, 325] on input "text" at bounding box center [237, 331] width 177 height 25
type input "0"
type input "500"
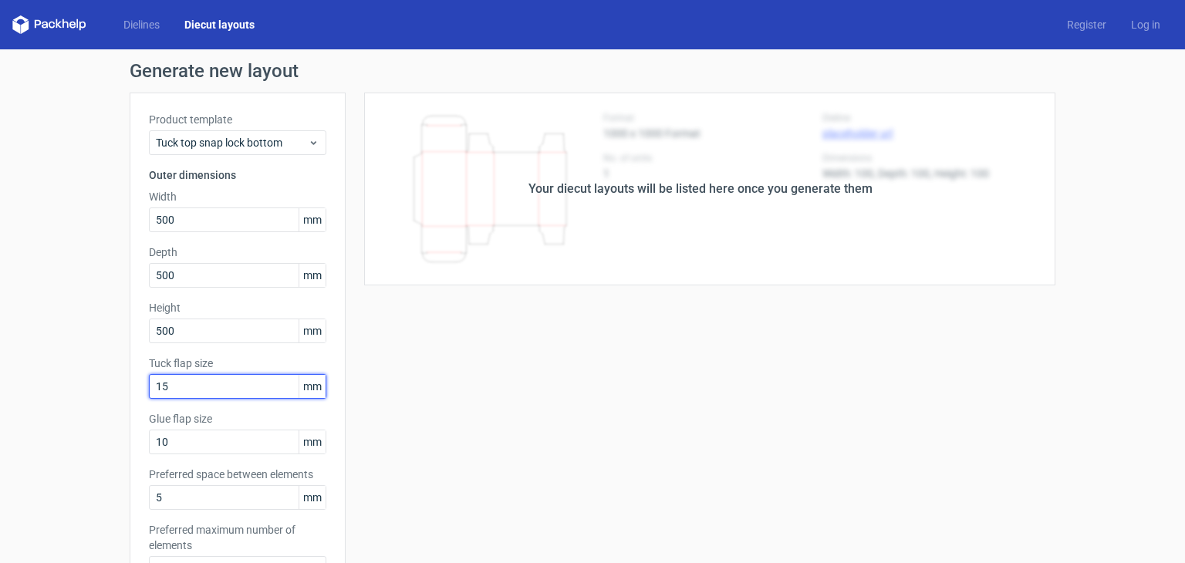
click at [203, 392] on input "15" at bounding box center [237, 386] width 177 height 25
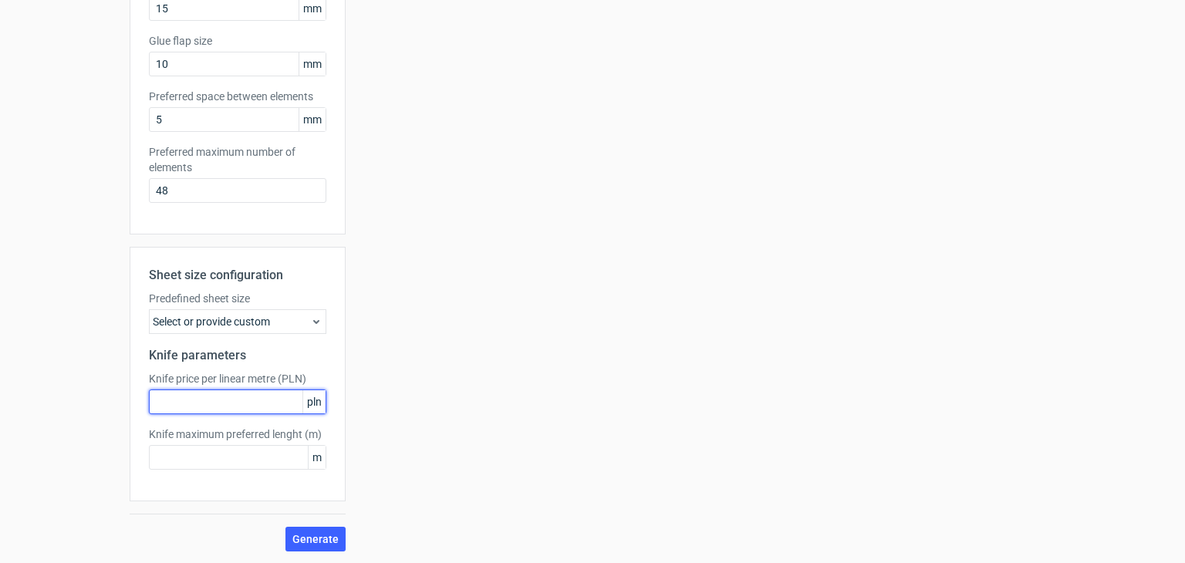
click at [229, 408] on input "text" at bounding box center [237, 402] width 177 height 25
click at [234, 316] on div "Select or provide custom" at bounding box center [237, 321] width 177 height 25
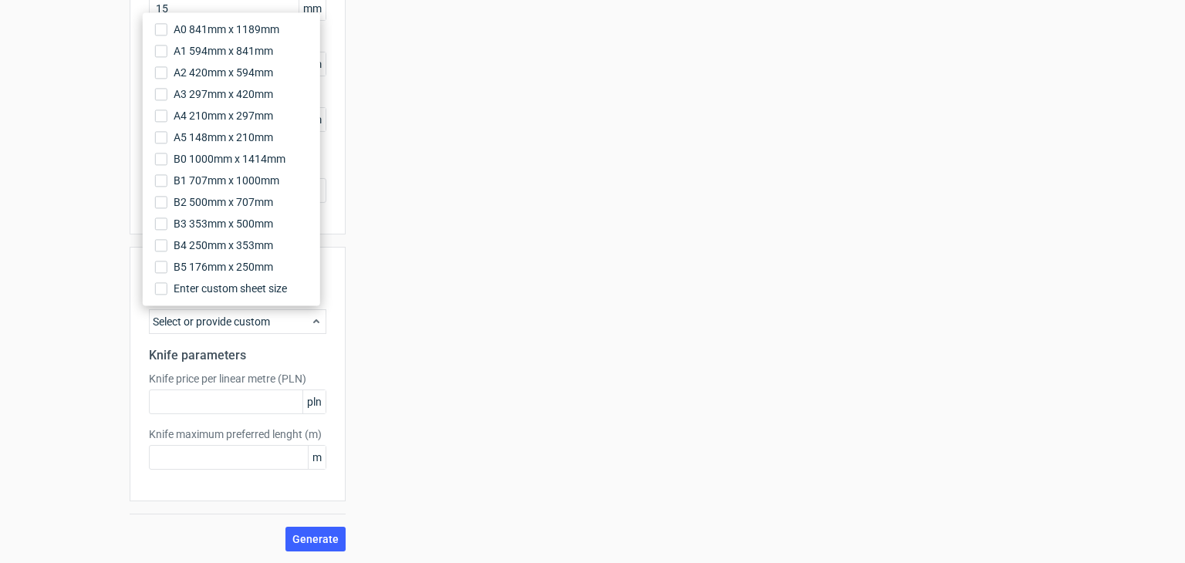
click at [230, 338] on div "Sheet size configuration Predefined sheet size Select or provide custom Knife p…" at bounding box center [238, 374] width 216 height 255
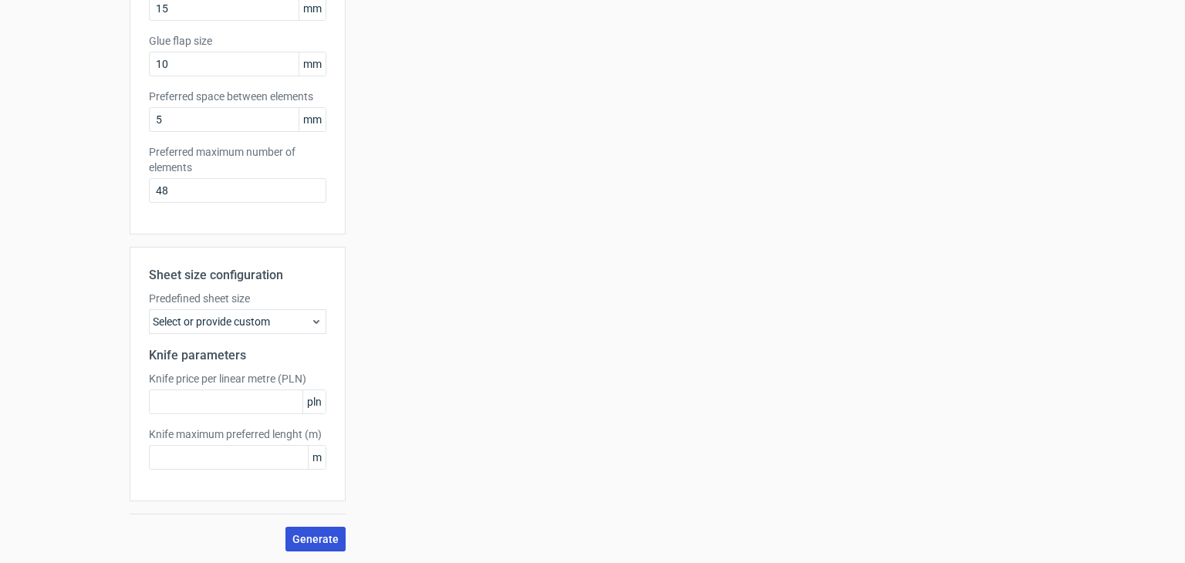
click at [289, 527] on button "Generate" at bounding box center [316, 539] width 60 height 25
click at [324, 536] on span "Generate" at bounding box center [315, 539] width 46 height 11
click at [232, 402] on input "text" at bounding box center [237, 402] width 177 height 25
type input "0"
click at [230, 454] on input "text" at bounding box center [237, 457] width 177 height 25
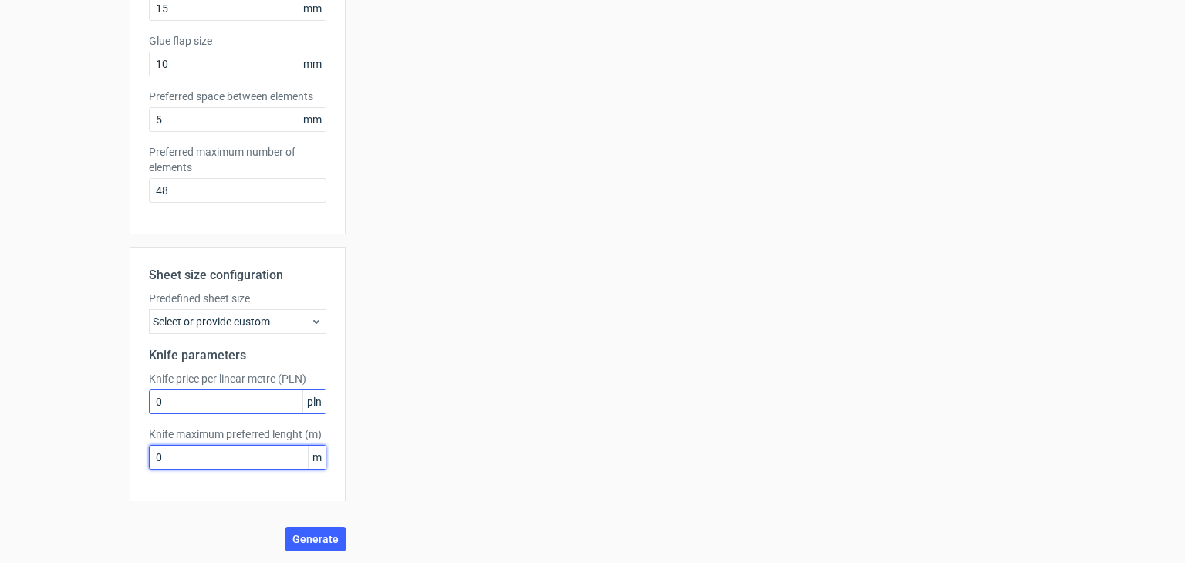
type input "0"
drag, startPoint x: 242, startPoint y: 404, endPoint x: 65, endPoint y: 408, distance: 176.7
click at [66, 407] on div "Generate new layout Product template Tuck top snap lock bottom Outer dimensions…" at bounding box center [592, 117] width 1185 height 893
type input "5"
click at [223, 452] on input "0" at bounding box center [237, 457] width 177 height 25
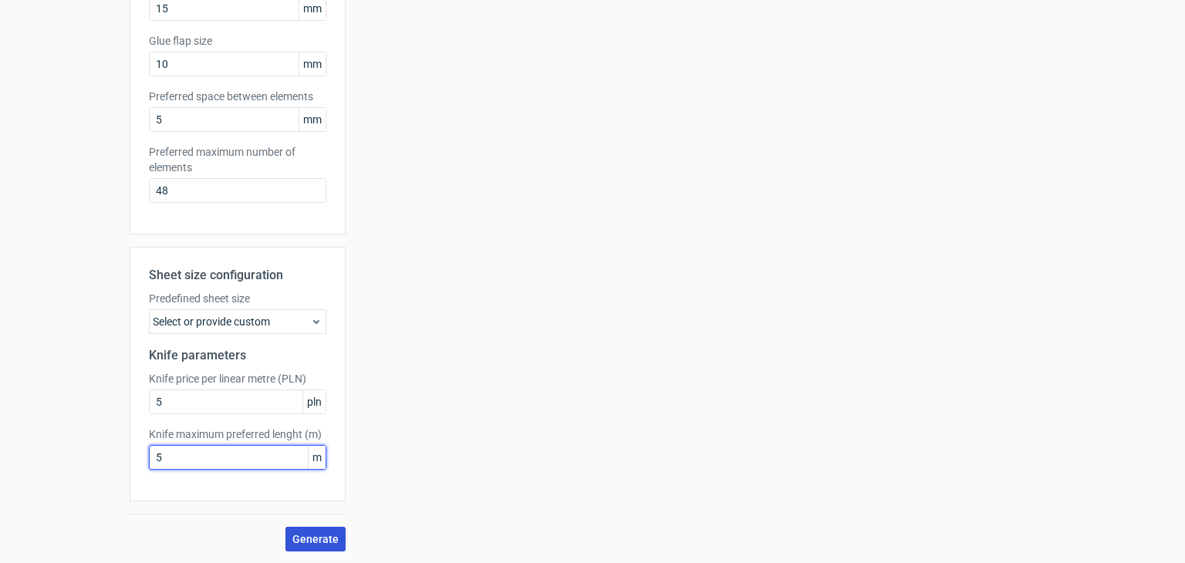
type input "5"
click at [308, 540] on span "Generate" at bounding box center [315, 539] width 46 height 11
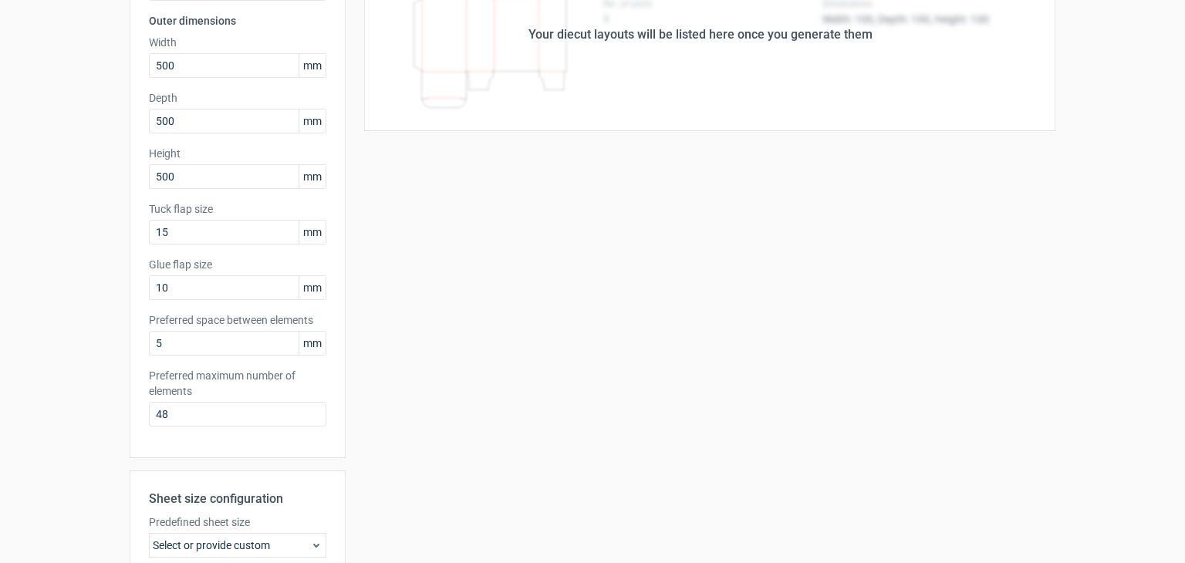
scroll to position [0, 0]
